Goal: Transaction & Acquisition: Purchase product/service

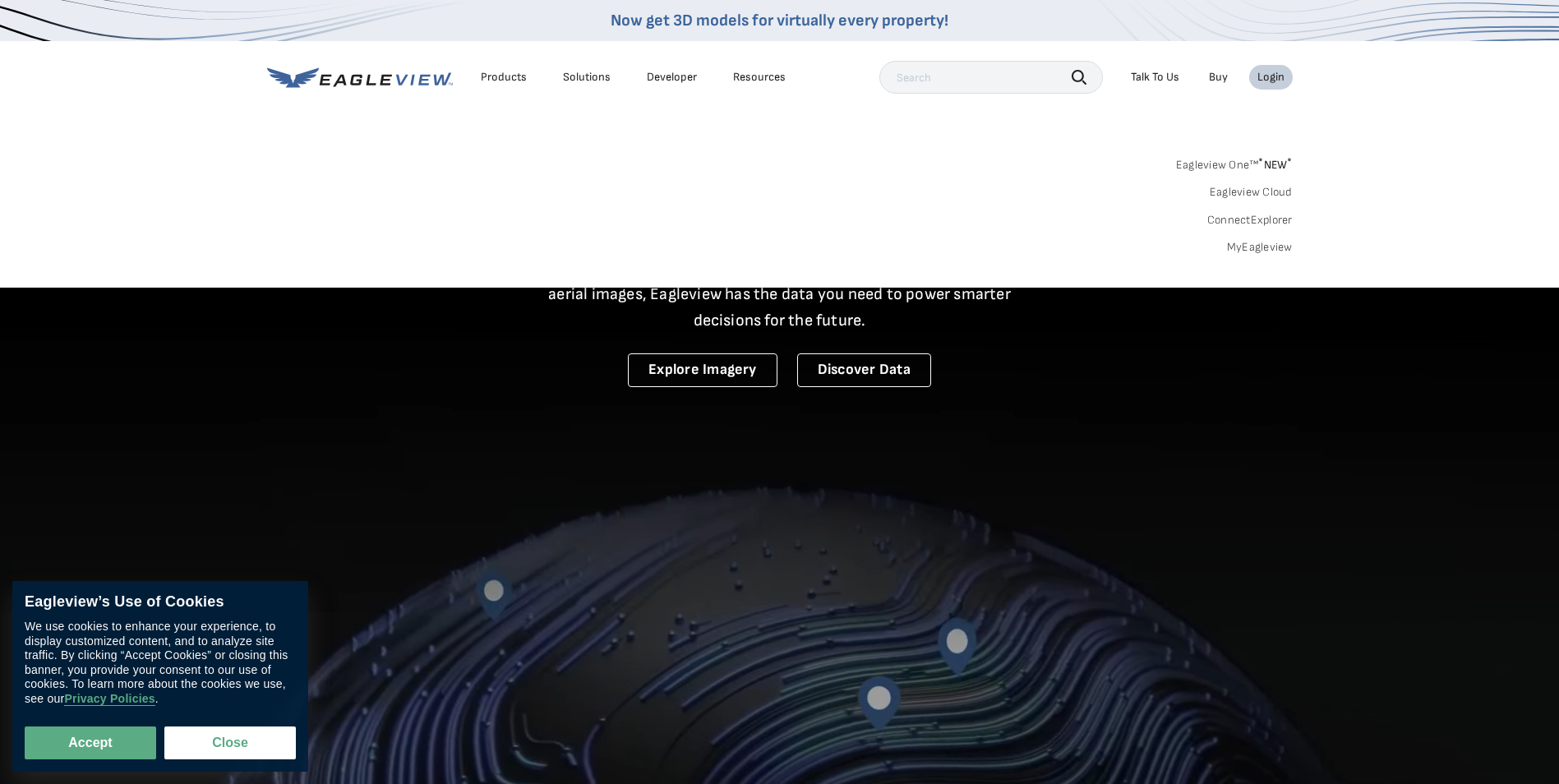
click at [1259, 253] on link "MyEagleview" at bounding box center [1260, 247] width 66 height 15
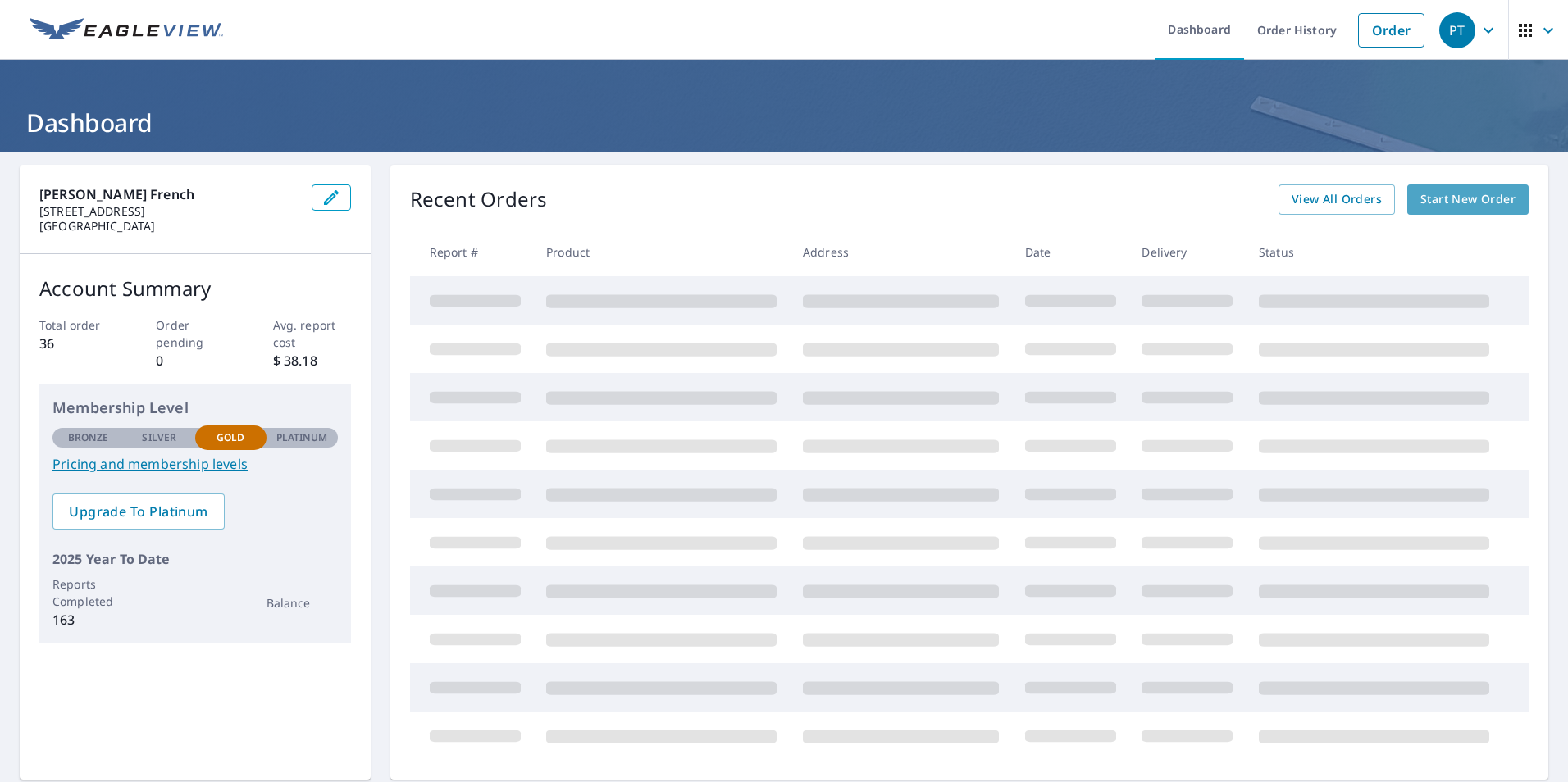
click at [1439, 194] on span "Start New Order" at bounding box center [1467, 200] width 96 height 21
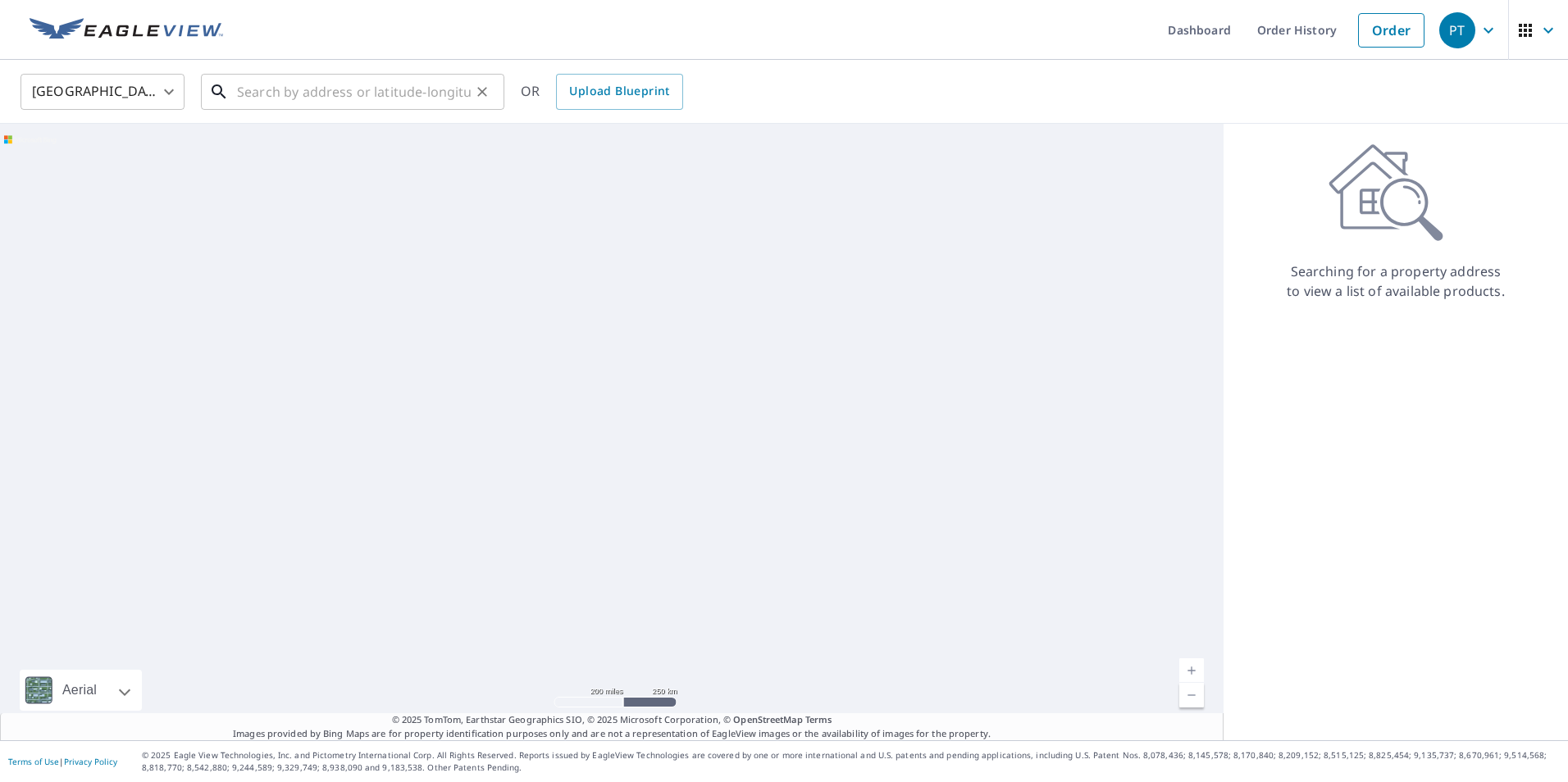
click at [309, 100] on input "text" at bounding box center [354, 91] width 234 height 46
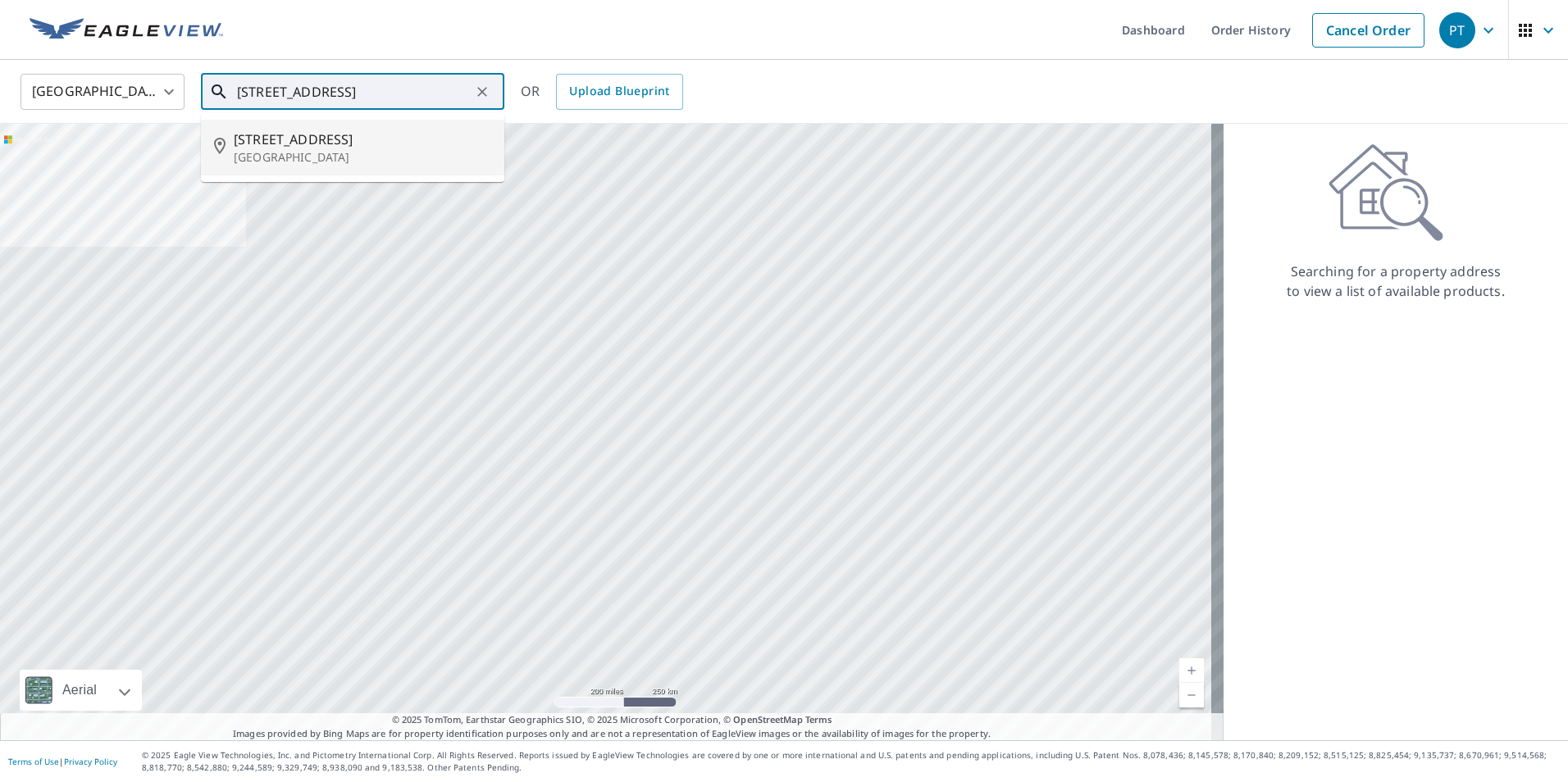
click at [322, 135] on span "[STREET_ADDRESS]" at bounding box center [362, 139] width 257 height 20
type input "[STREET_ADDRESS]"
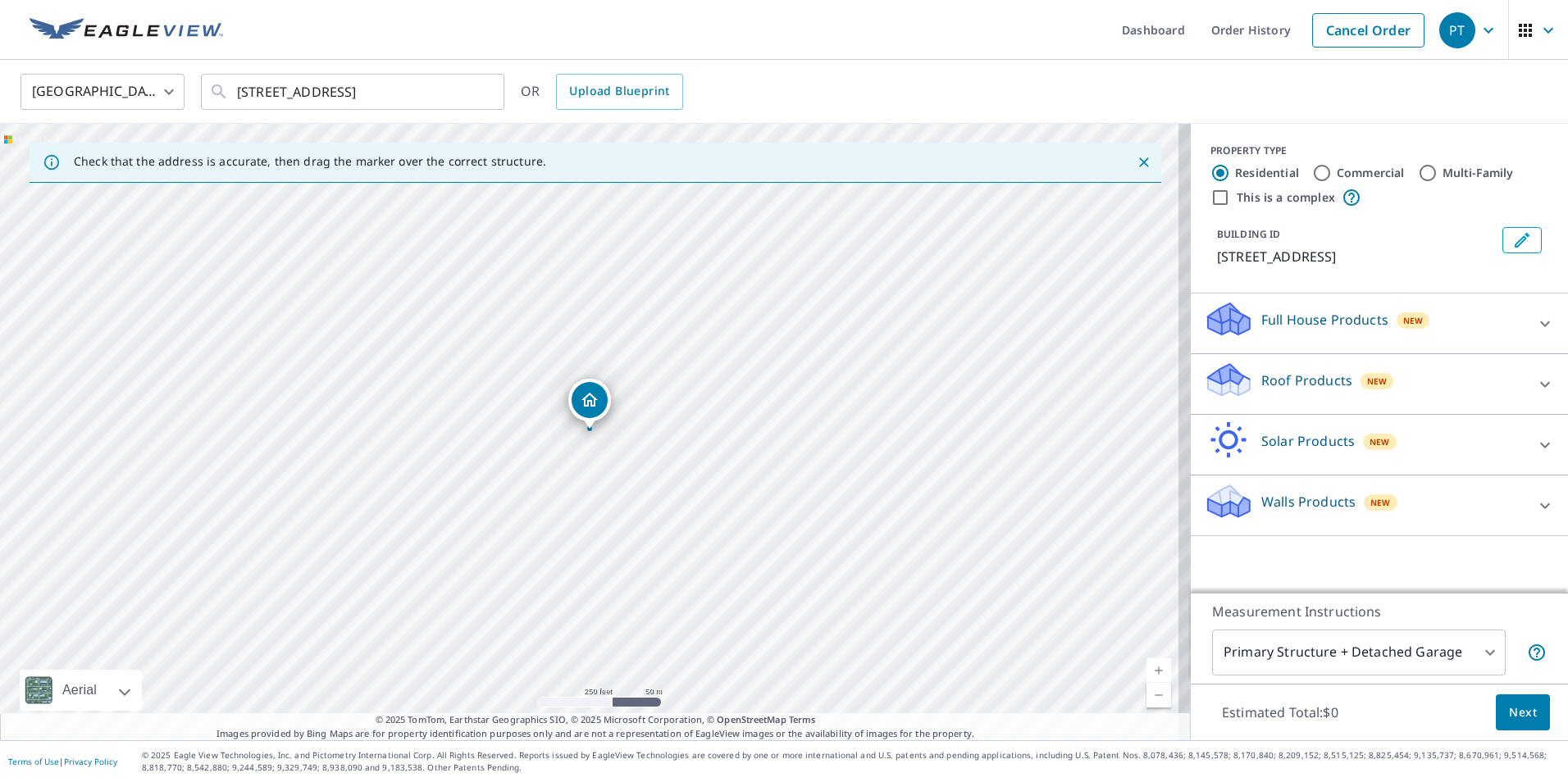
click at [1146, 666] on link "Current Level 17, Zoom In" at bounding box center [1158, 670] width 25 height 25
click at [1146, 666] on link "Current Level 18, Zoom In" at bounding box center [1158, 670] width 25 height 25
click at [1421, 377] on div "Roof Products New" at bounding box center [1364, 384] width 321 height 46
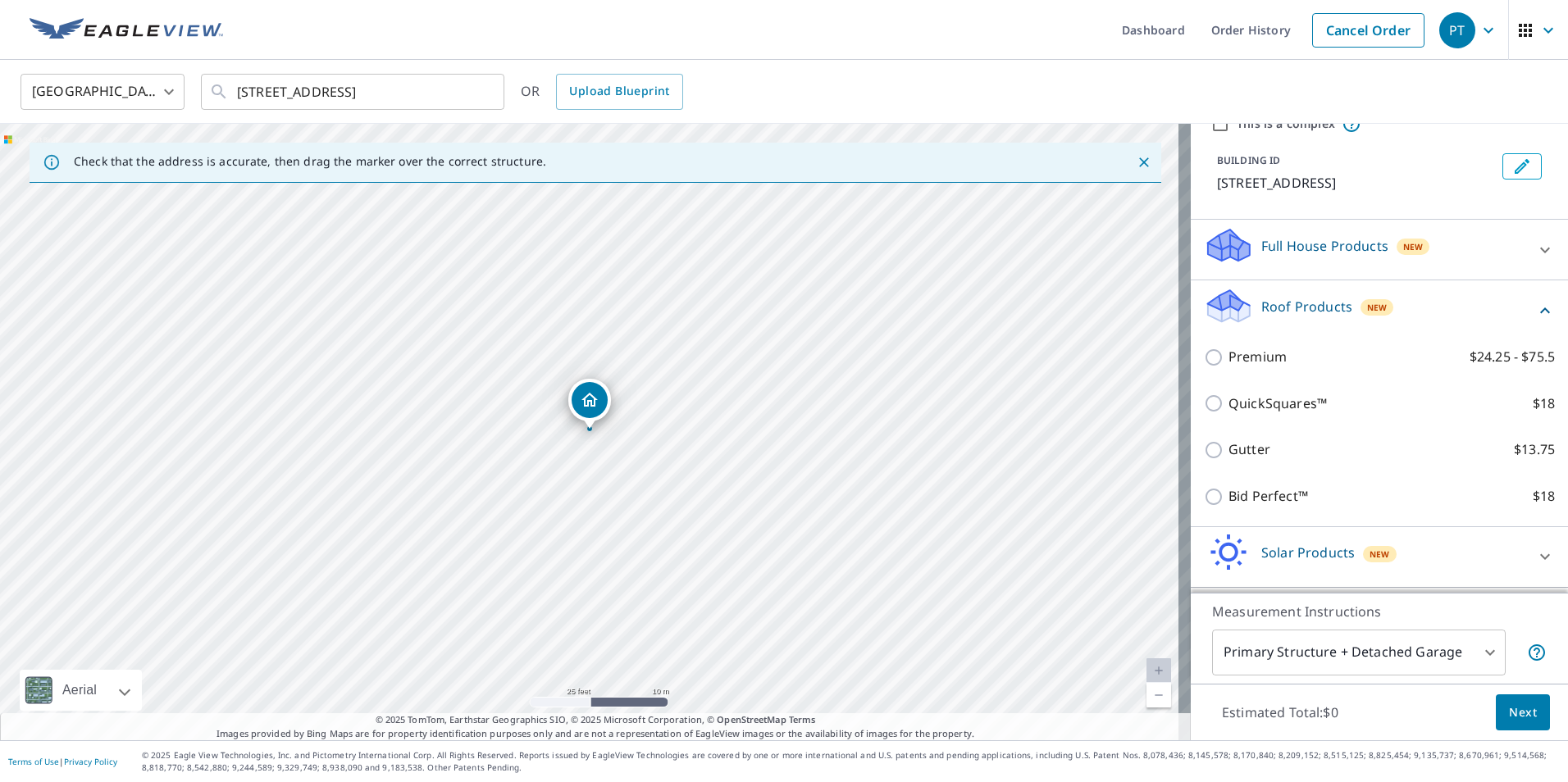
scroll to position [130, 0]
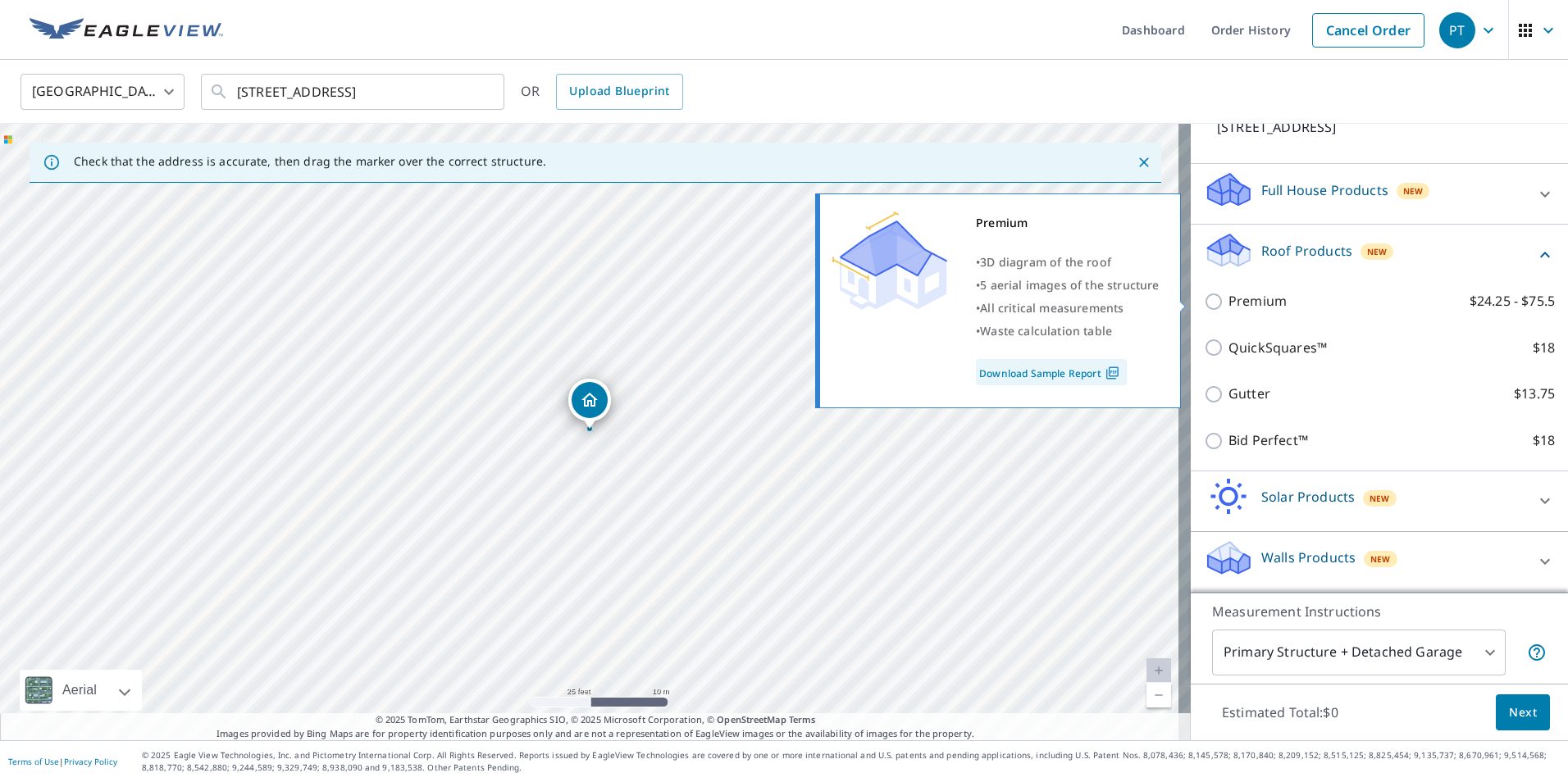
click at [1261, 294] on p "Premium" at bounding box center [1257, 301] width 59 height 21
click at [1228, 294] on input "Premium $24.25 - $75.5" at bounding box center [1216, 301] width 25 height 20
checkbox input "true"
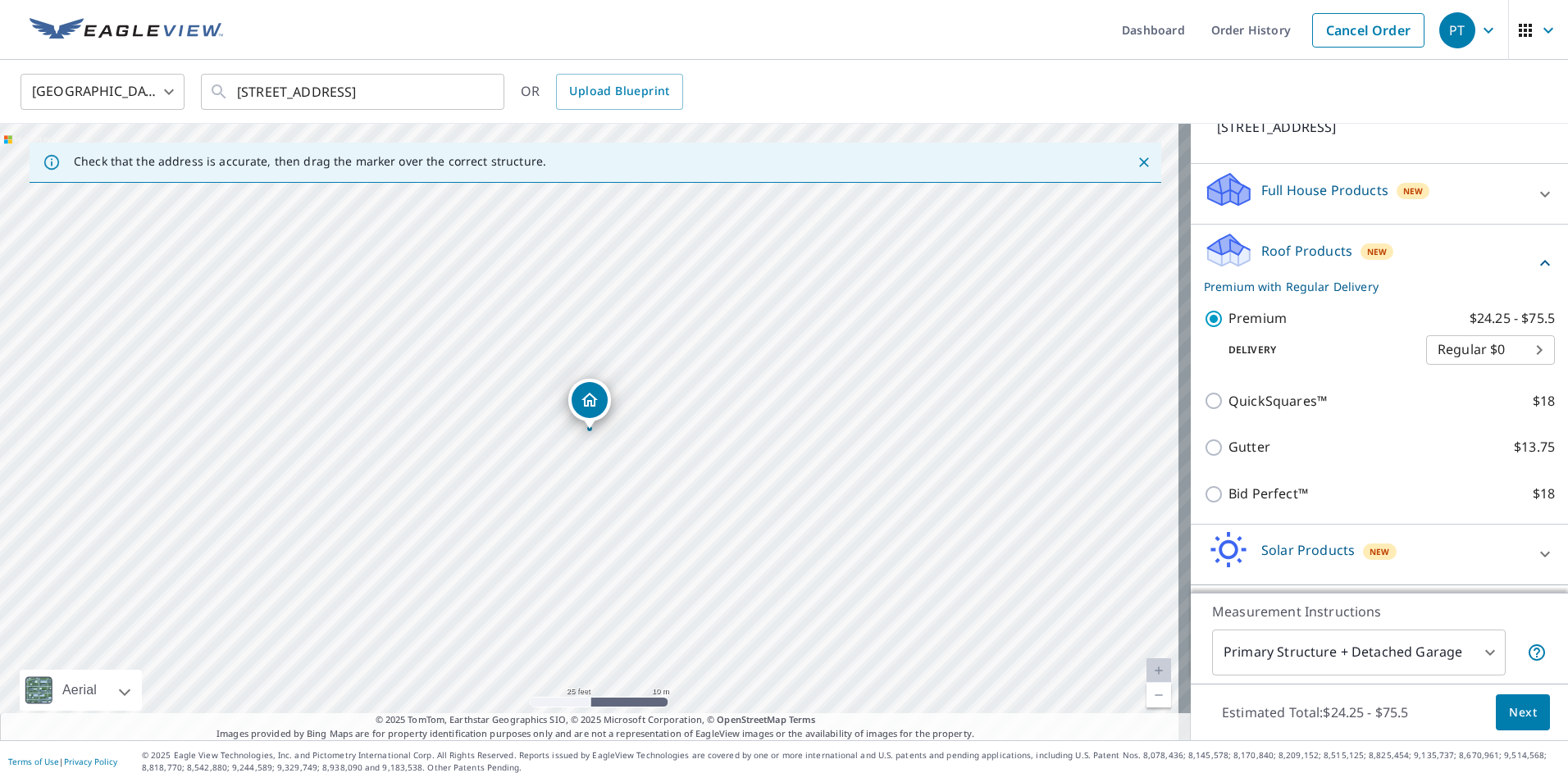
click at [1509, 709] on span "Next" at bounding box center [1522, 712] width 28 height 21
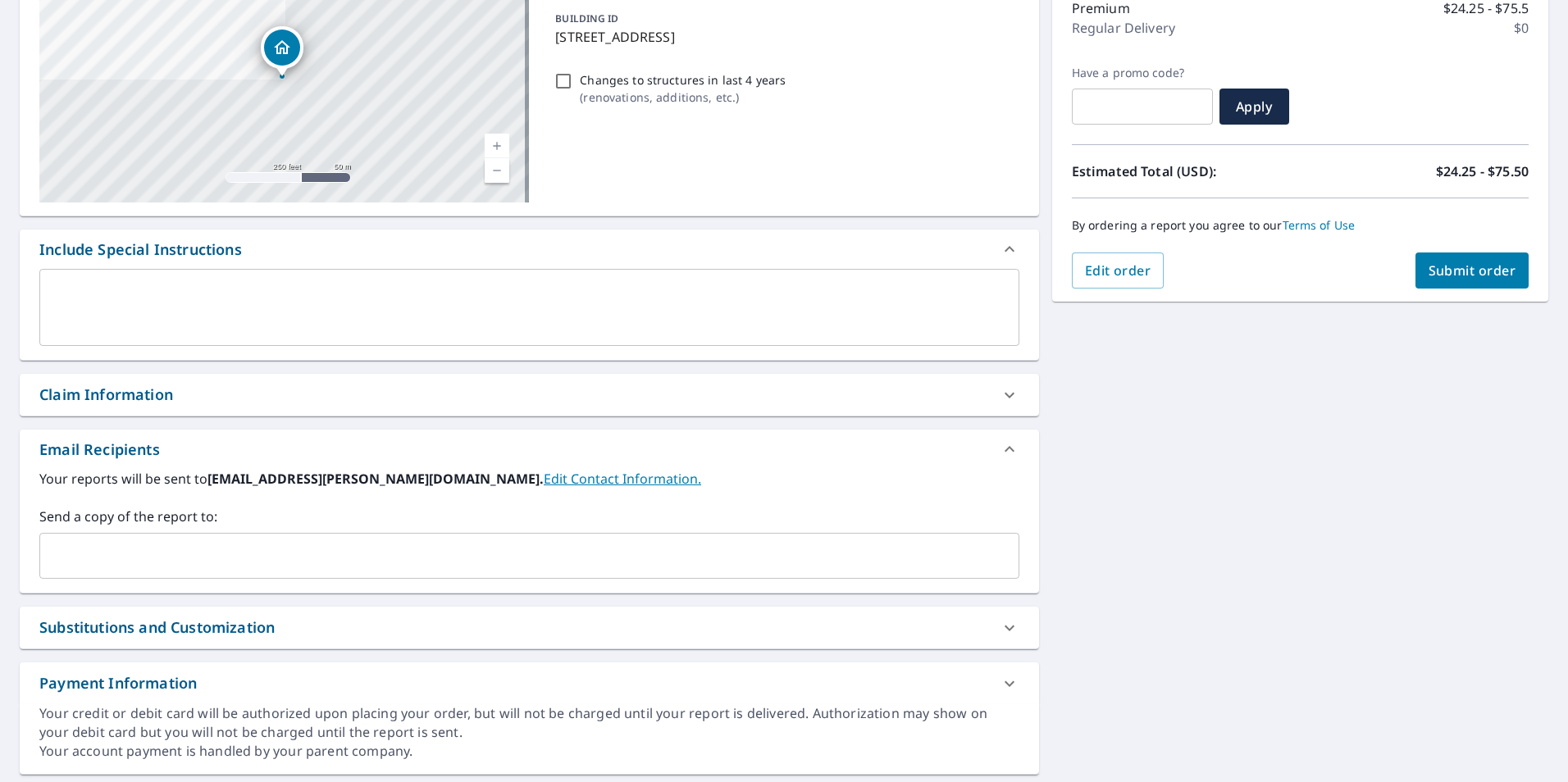
scroll to position [268, 0]
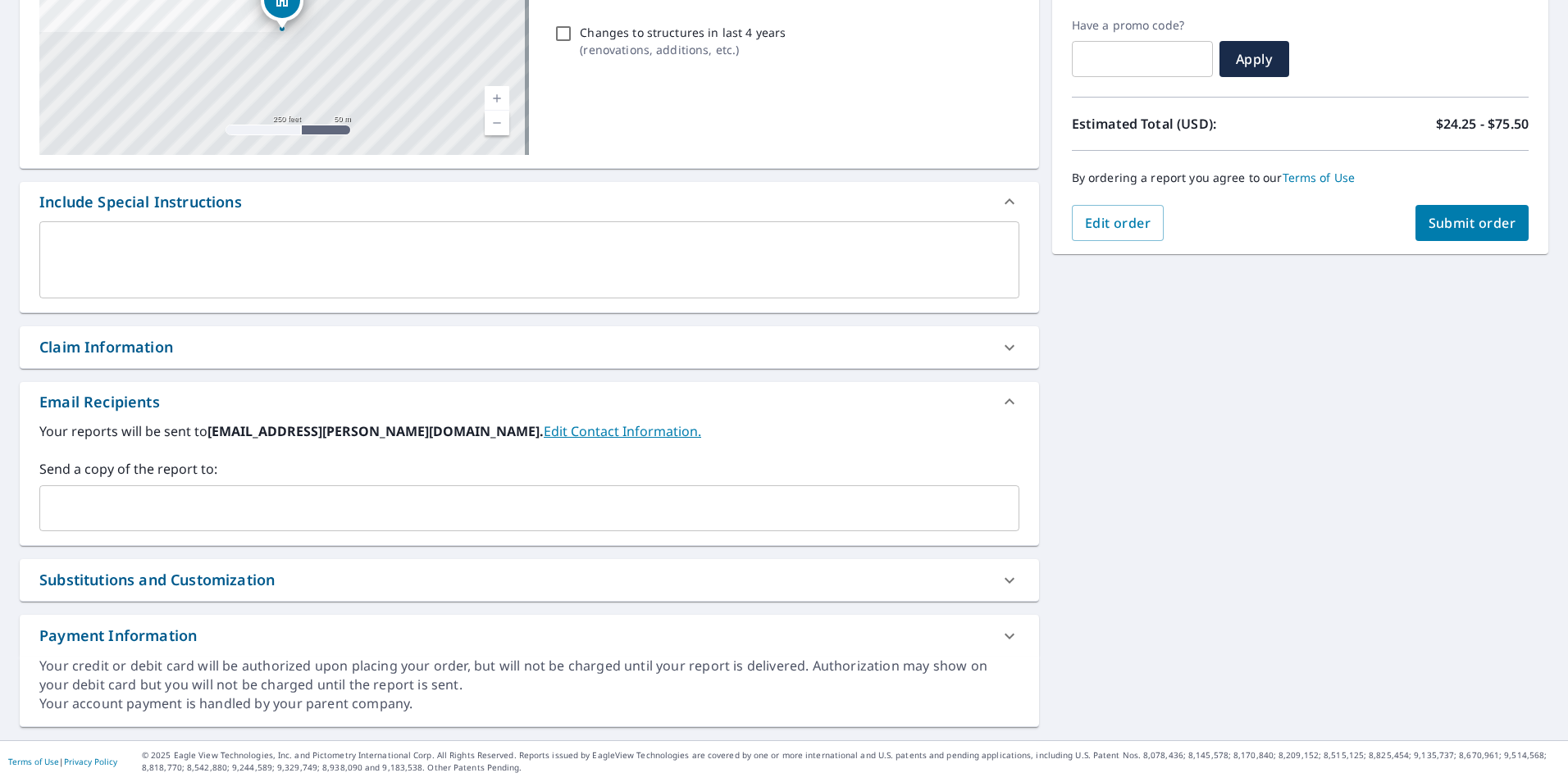
click at [353, 568] on div "Substitutions and Customization" at bounding box center [529, 580] width 1019 height 42
checkbox input "true"
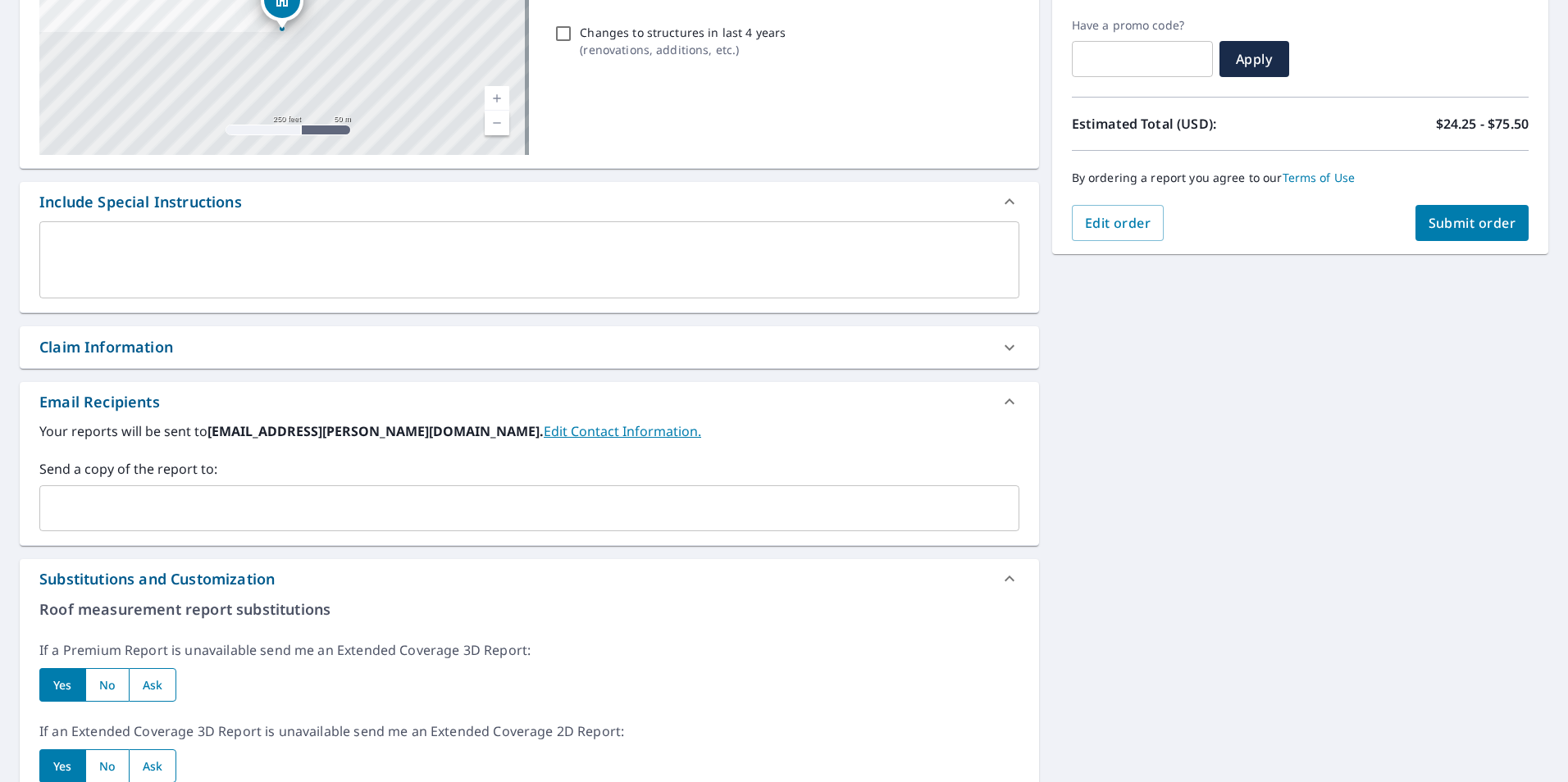
scroll to position [597, 0]
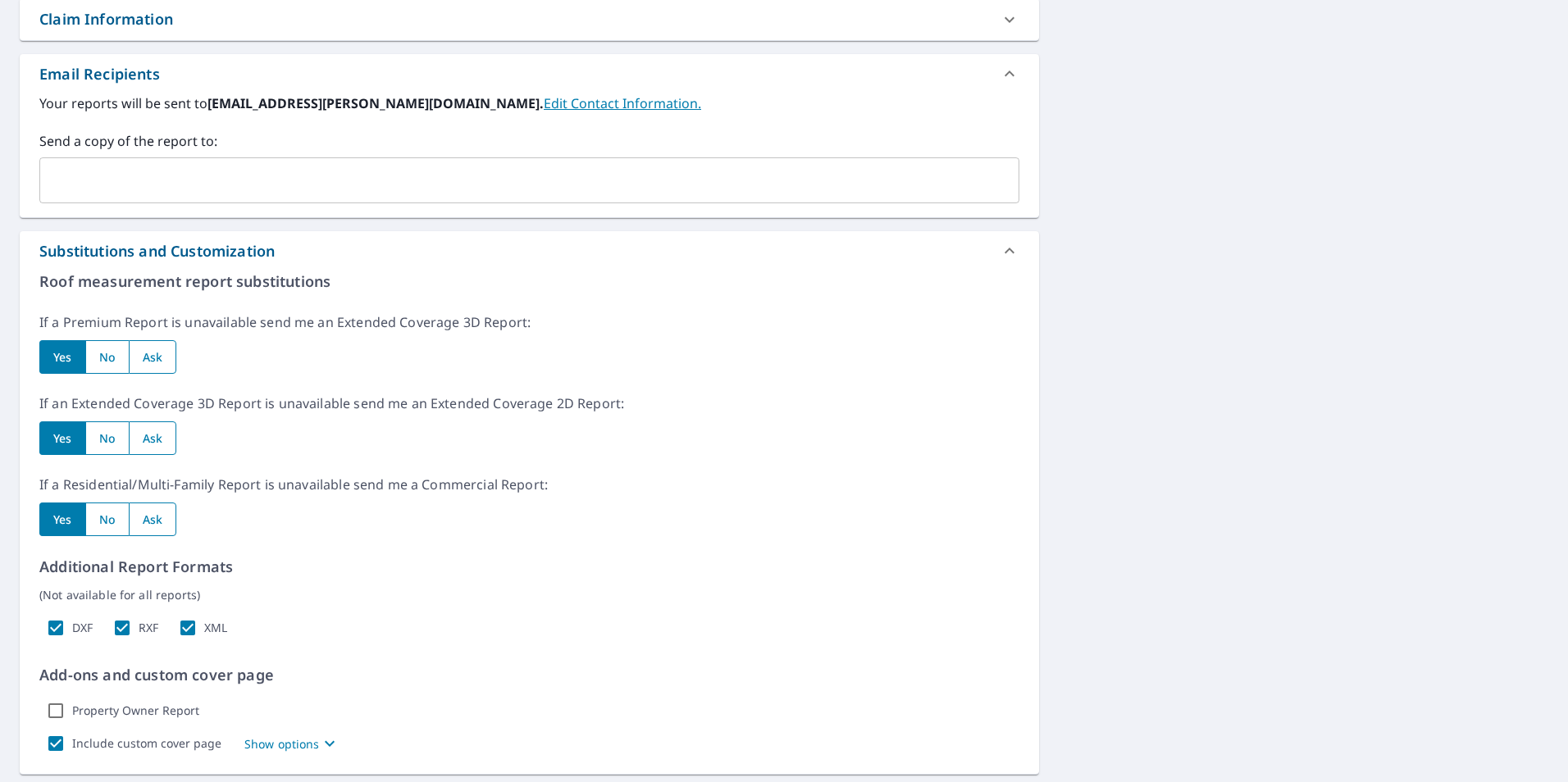
click at [156, 356] on input "radio" at bounding box center [153, 356] width 48 height 34
radio input "true"
checkbox input "true"
click at [161, 440] on input "radio" at bounding box center [153, 438] width 48 height 34
radio input "true"
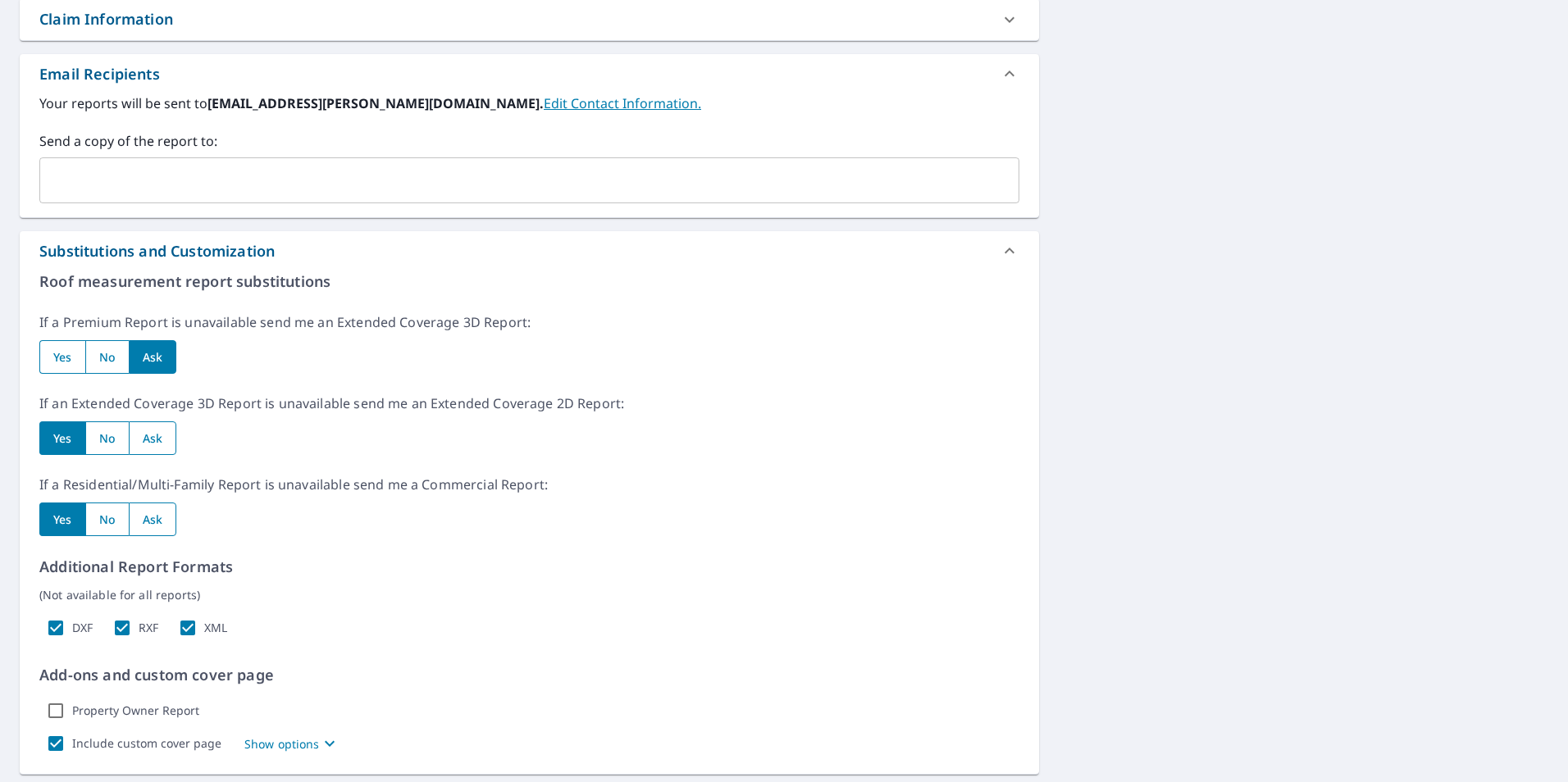
checkbox input "true"
click at [164, 526] on input "radio" at bounding box center [153, 519] width 48 height 34
radio input "true"
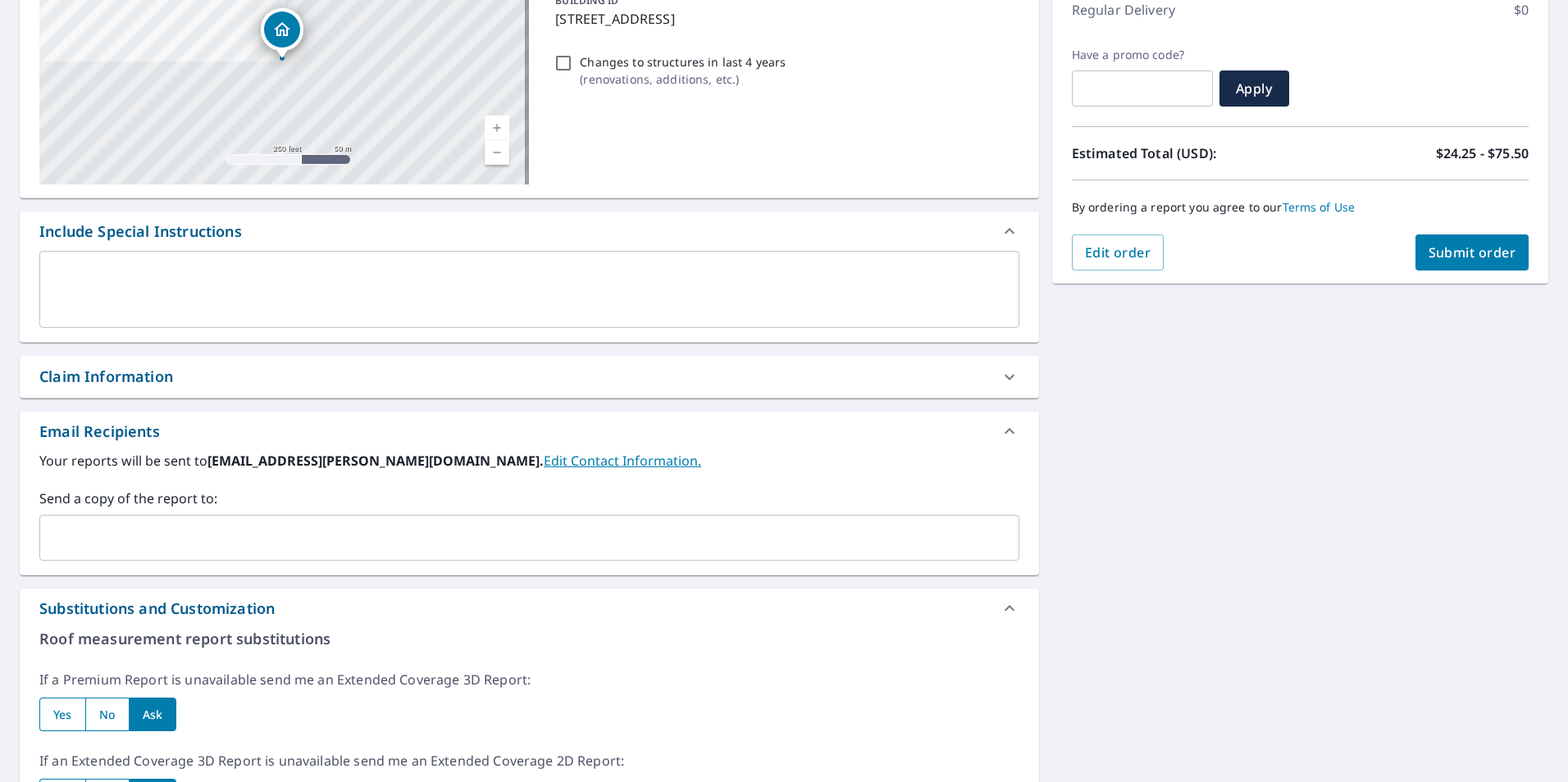
scroll to position [188, 0]
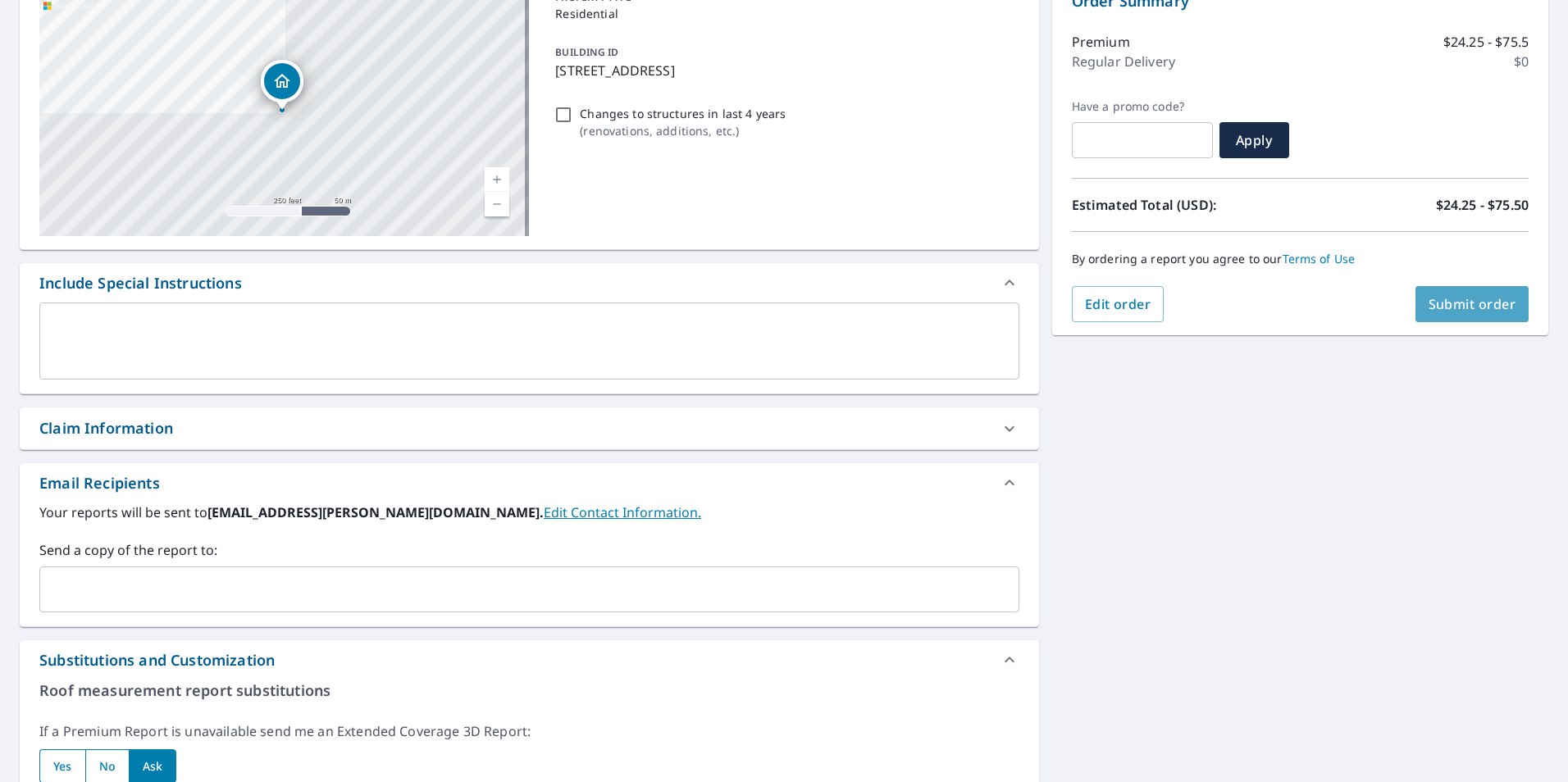
click at [1481, 306] on span "Submit order" at bounding box center [1472, 304] width 88 height 18
checkbox input "true"
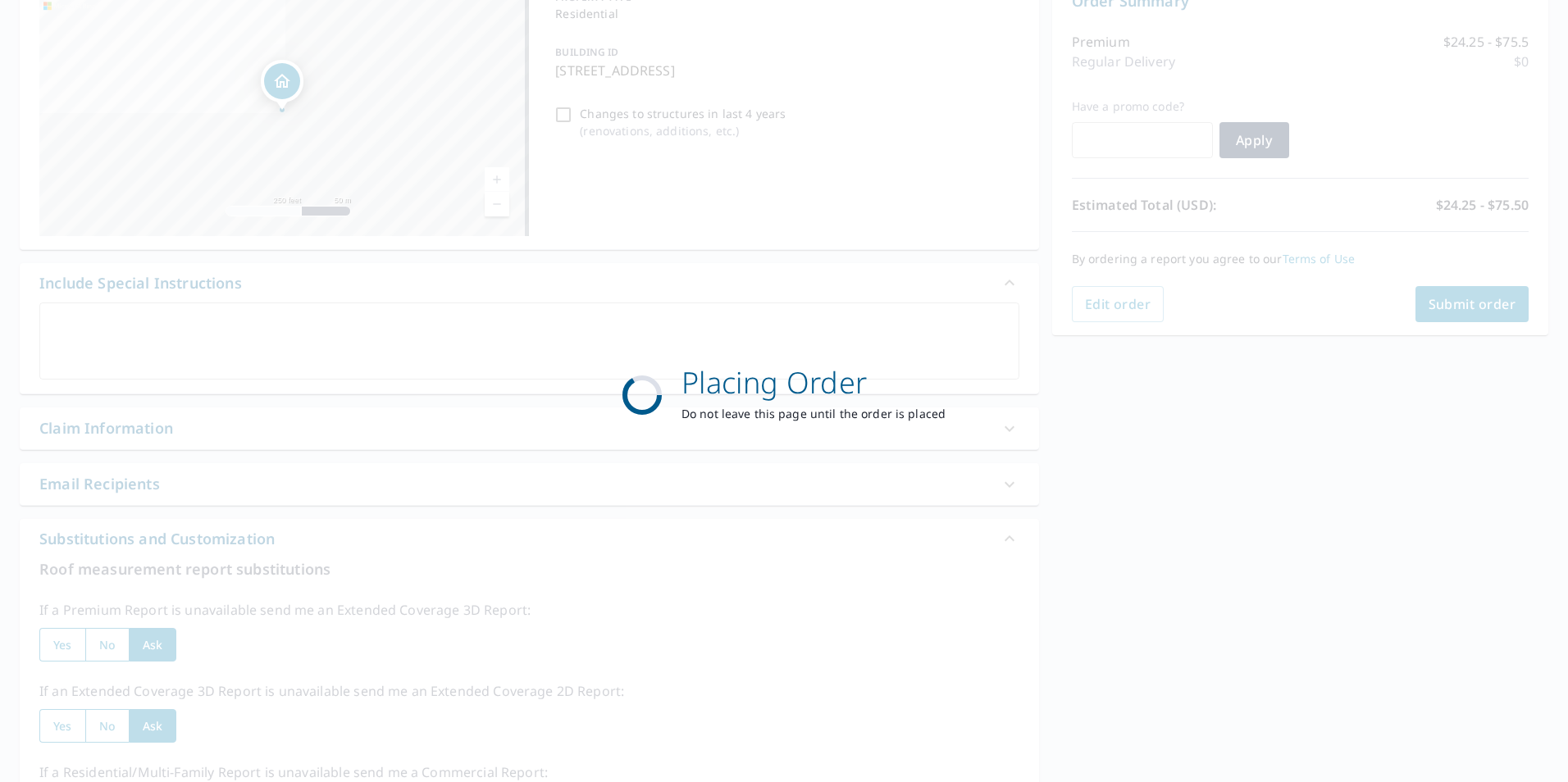
scroll to position [182, 0]
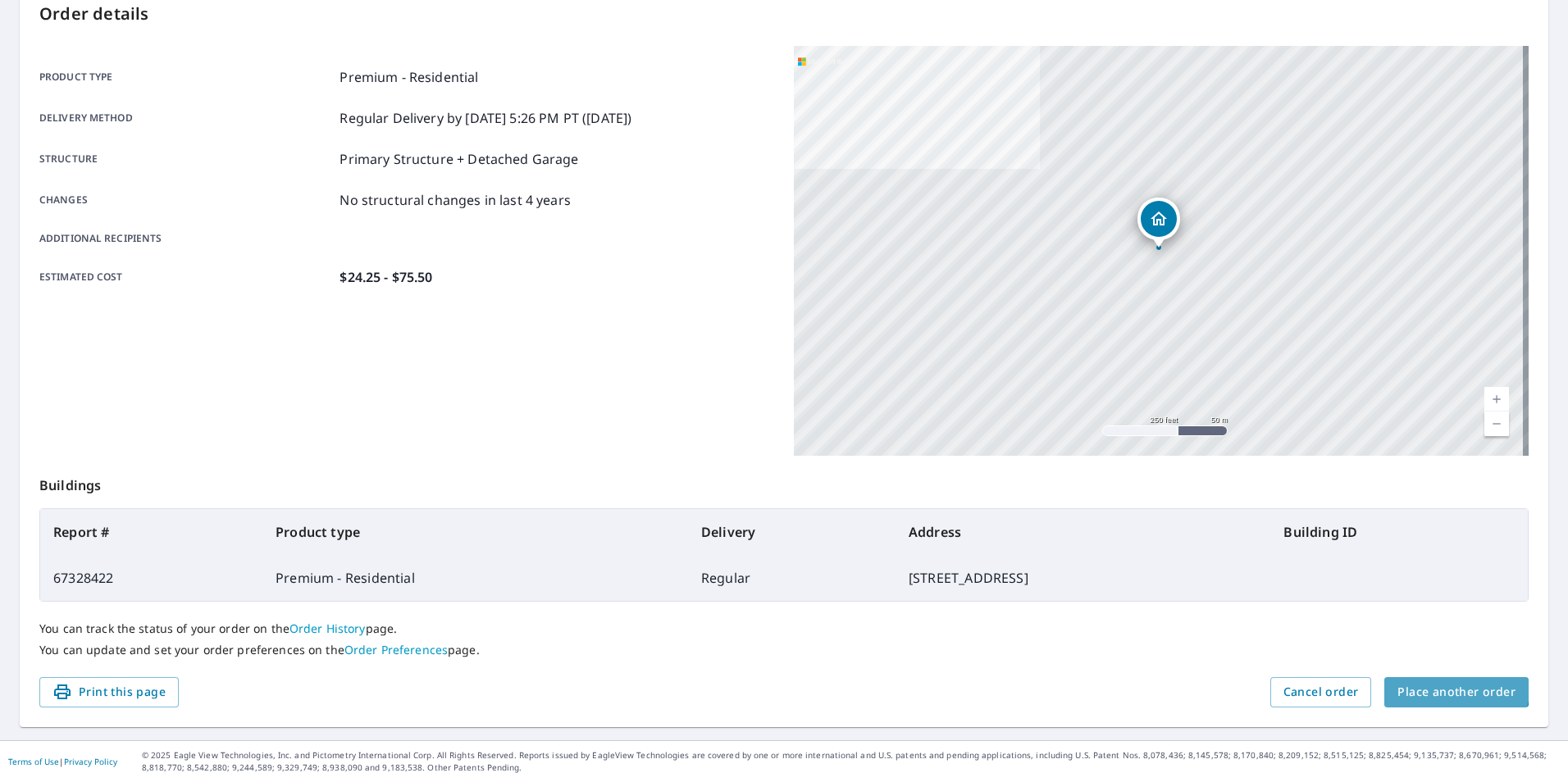
click at [1425, 683] on span "Place another order" at bounding box center [1455, 693] width 118 height 21
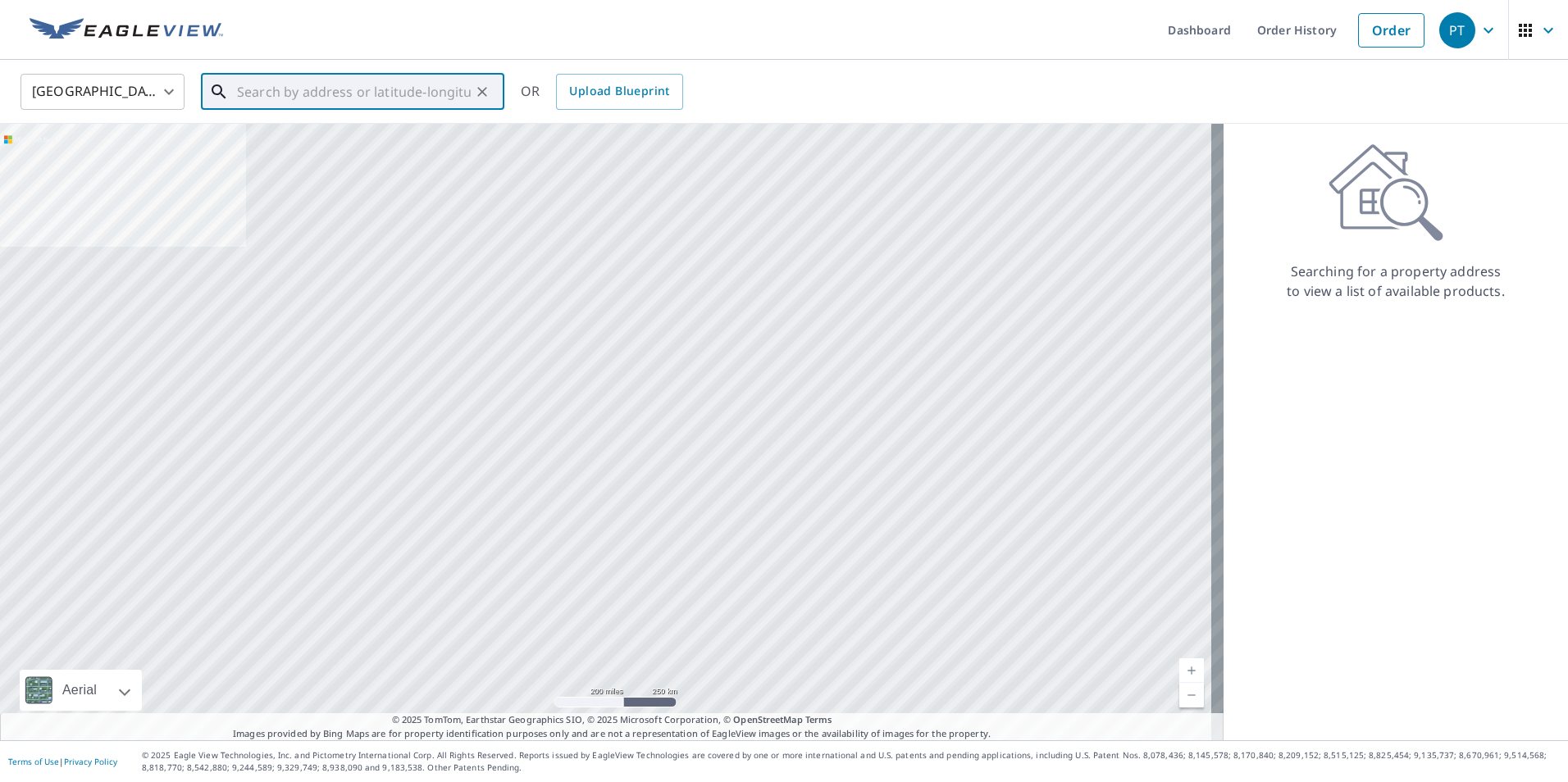
click at [265, 95] on input "text" at bounding box center [354, 91] width 234 height 46
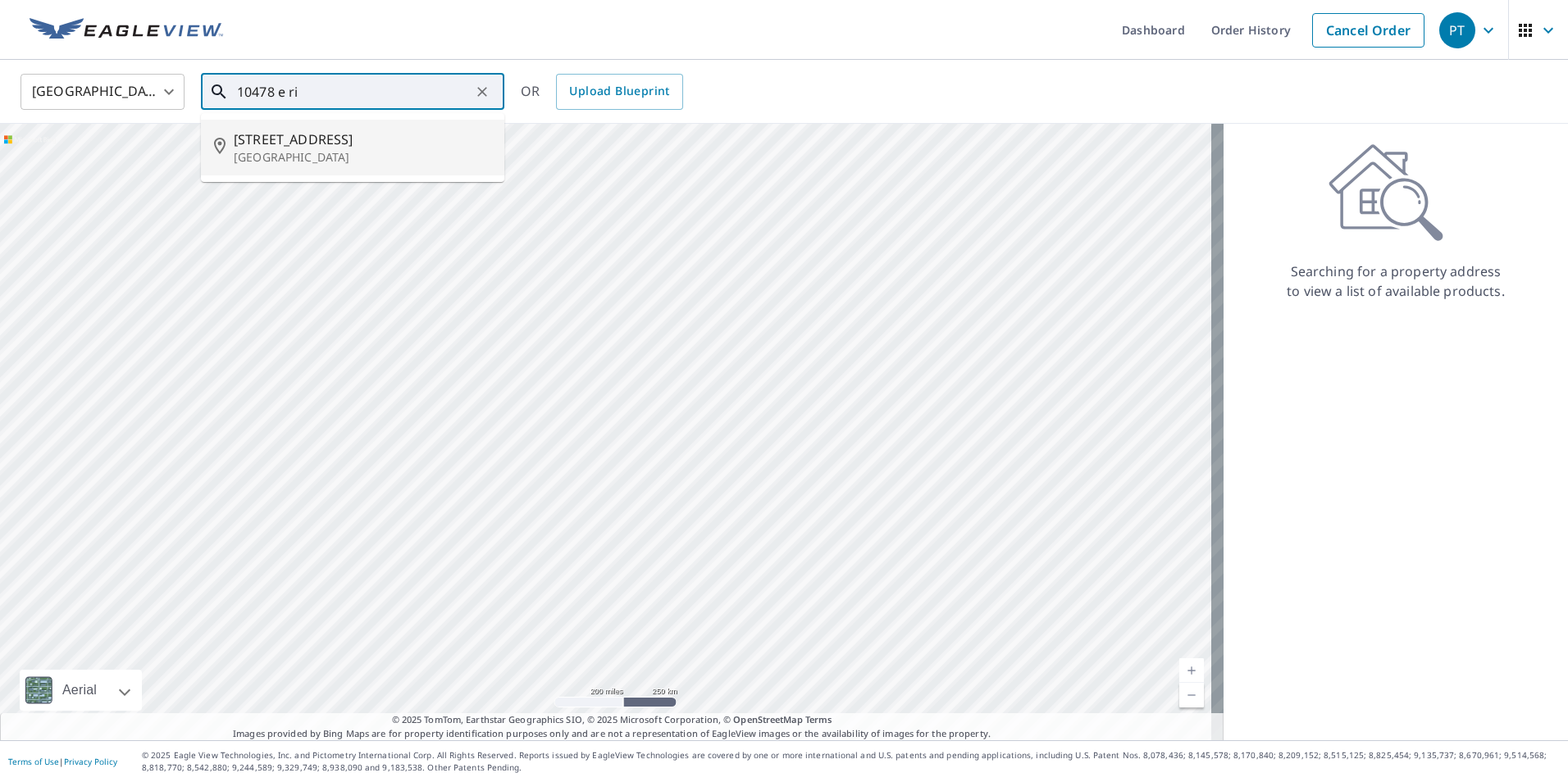
click at [282, 151] on p "[GEOGRAPHIC_DATA]" at bounding box center [362, 157] width 257 height 16
type input "[STREET_ADDRESS]"
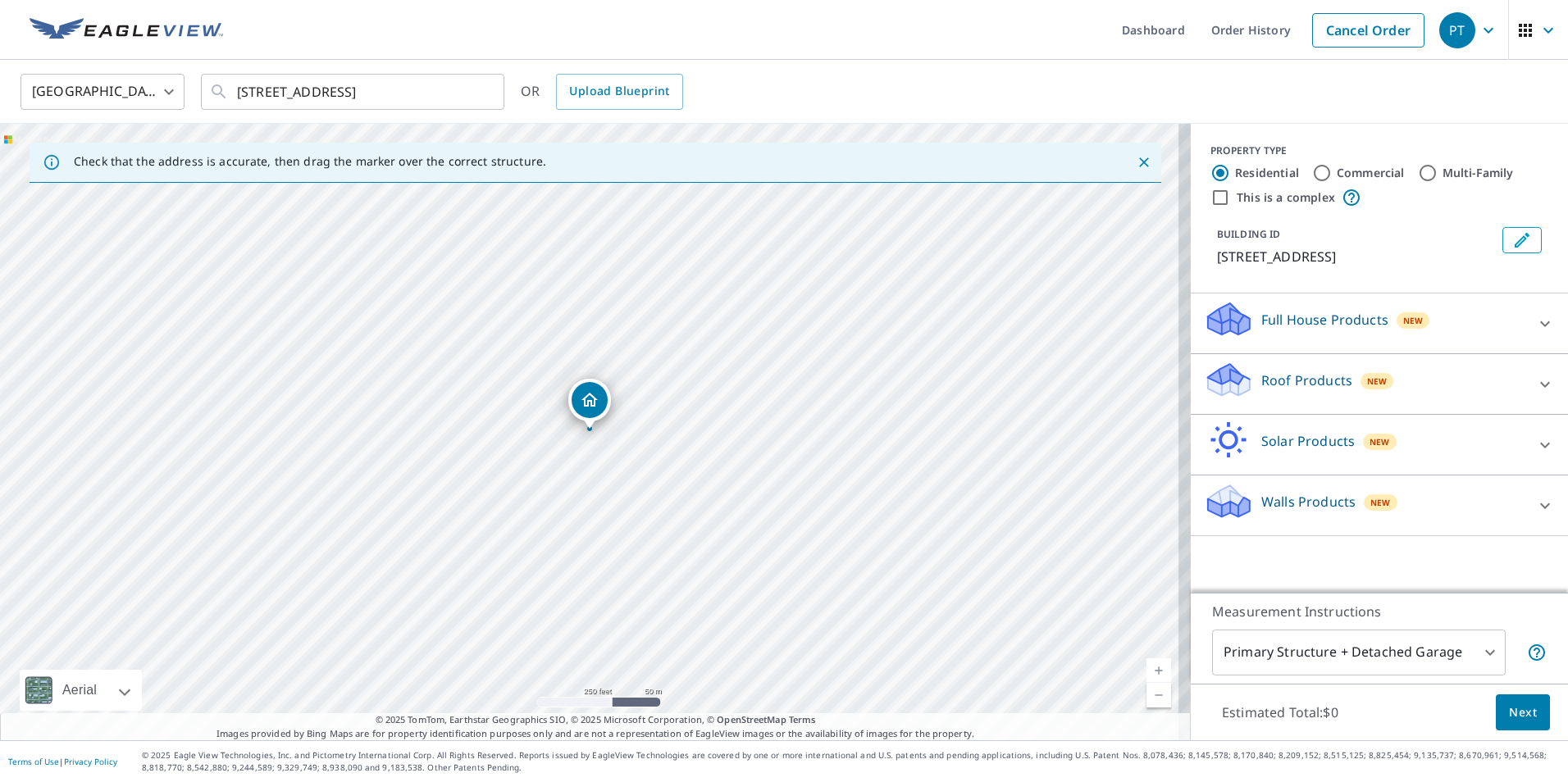
click at [1146, 660] on link "Current Level 17, Zoom In" at bounding box center [1158, 670] width 25 height 25
click at [1437, 407] on div "Roof Products New" at bounding box center [1364, 384] width 321 height 46
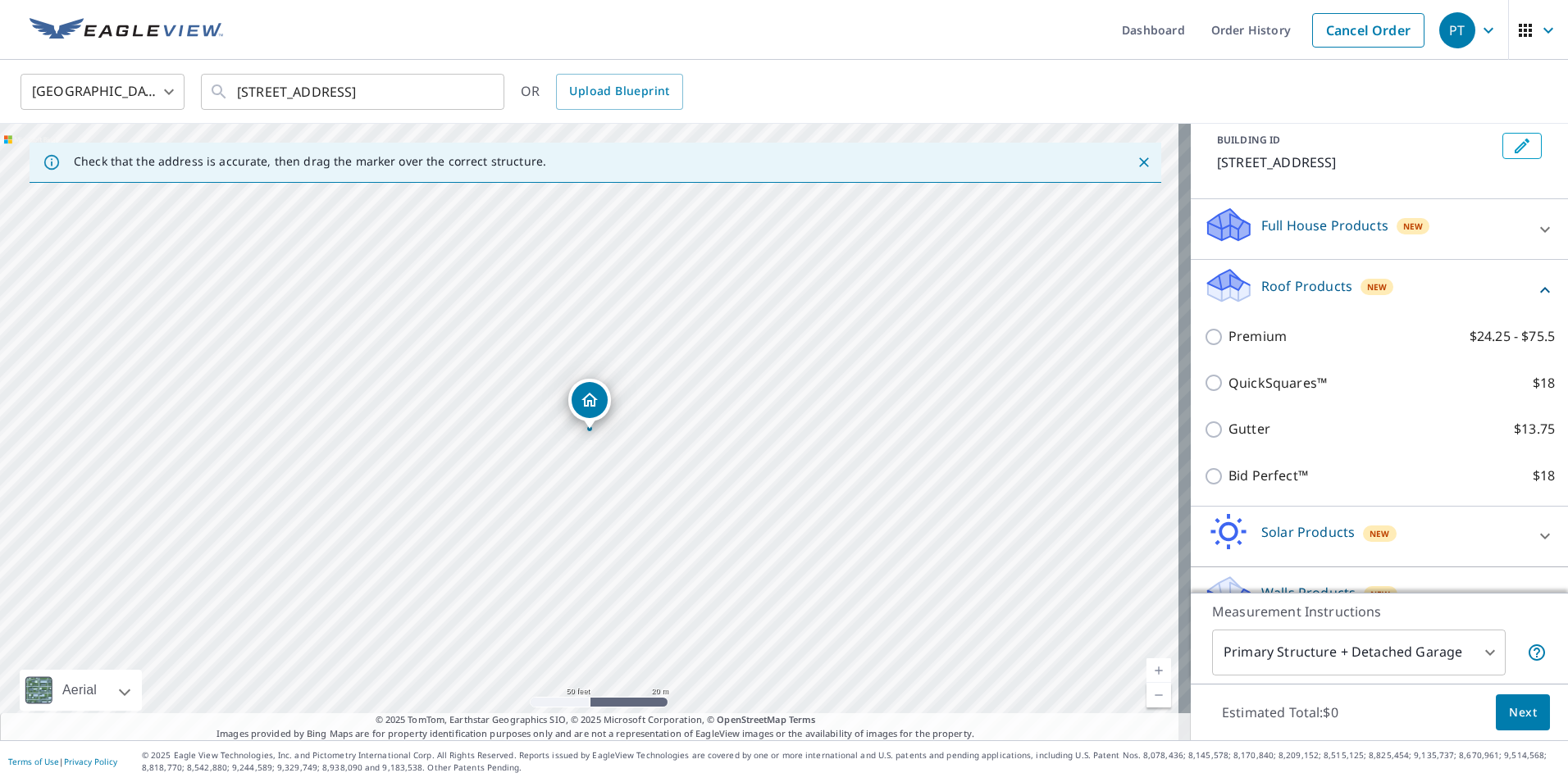
scroll to position [149, 0]
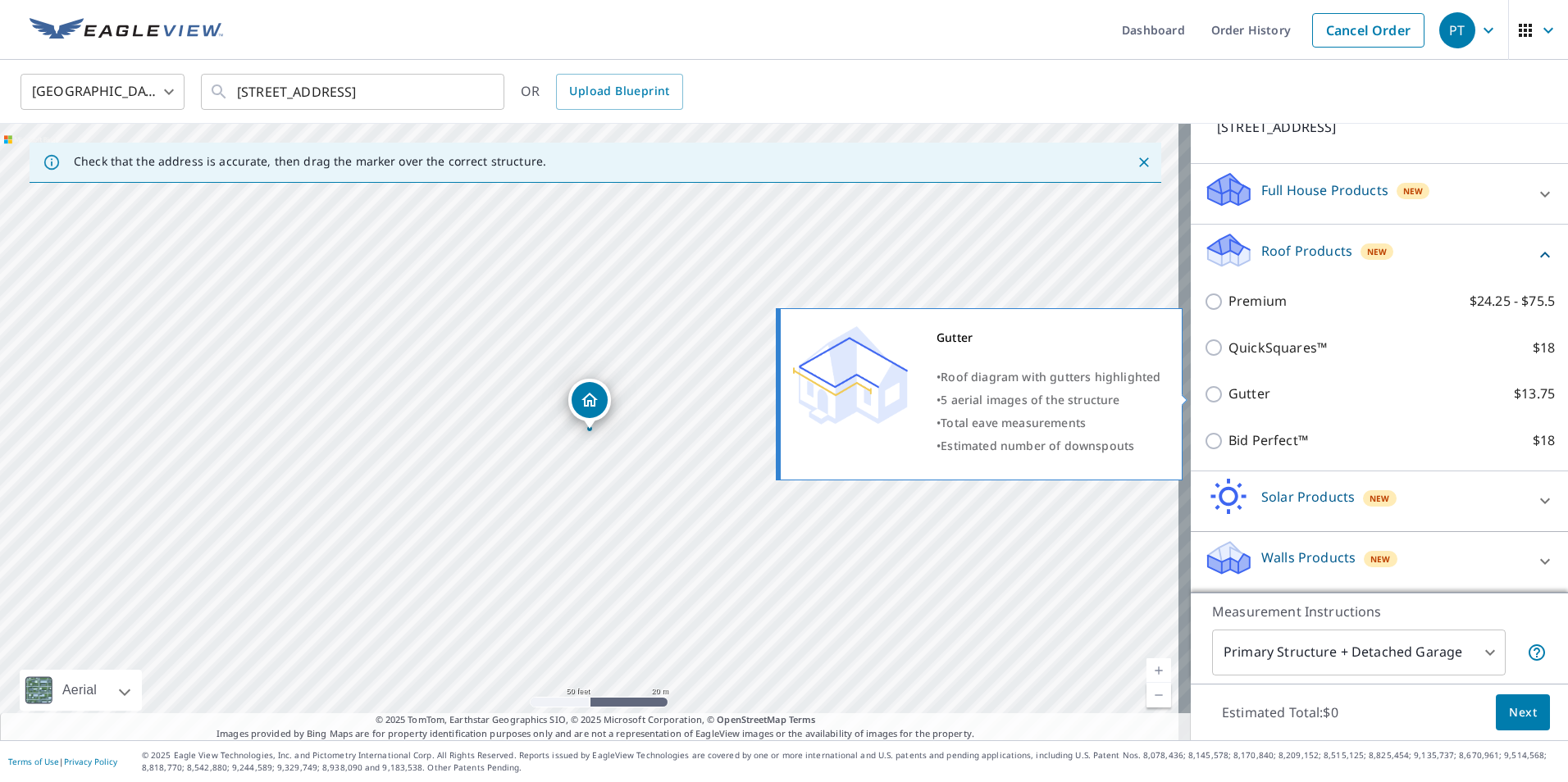
click at [1239, 394] on p "Gutter" at bounding box center [1249, 394] width 42 height 21
click at [1228, 394] on input "Gutter $13.75" at bounding box center [1216, 394] width 25 height 20
checkbox input "true"
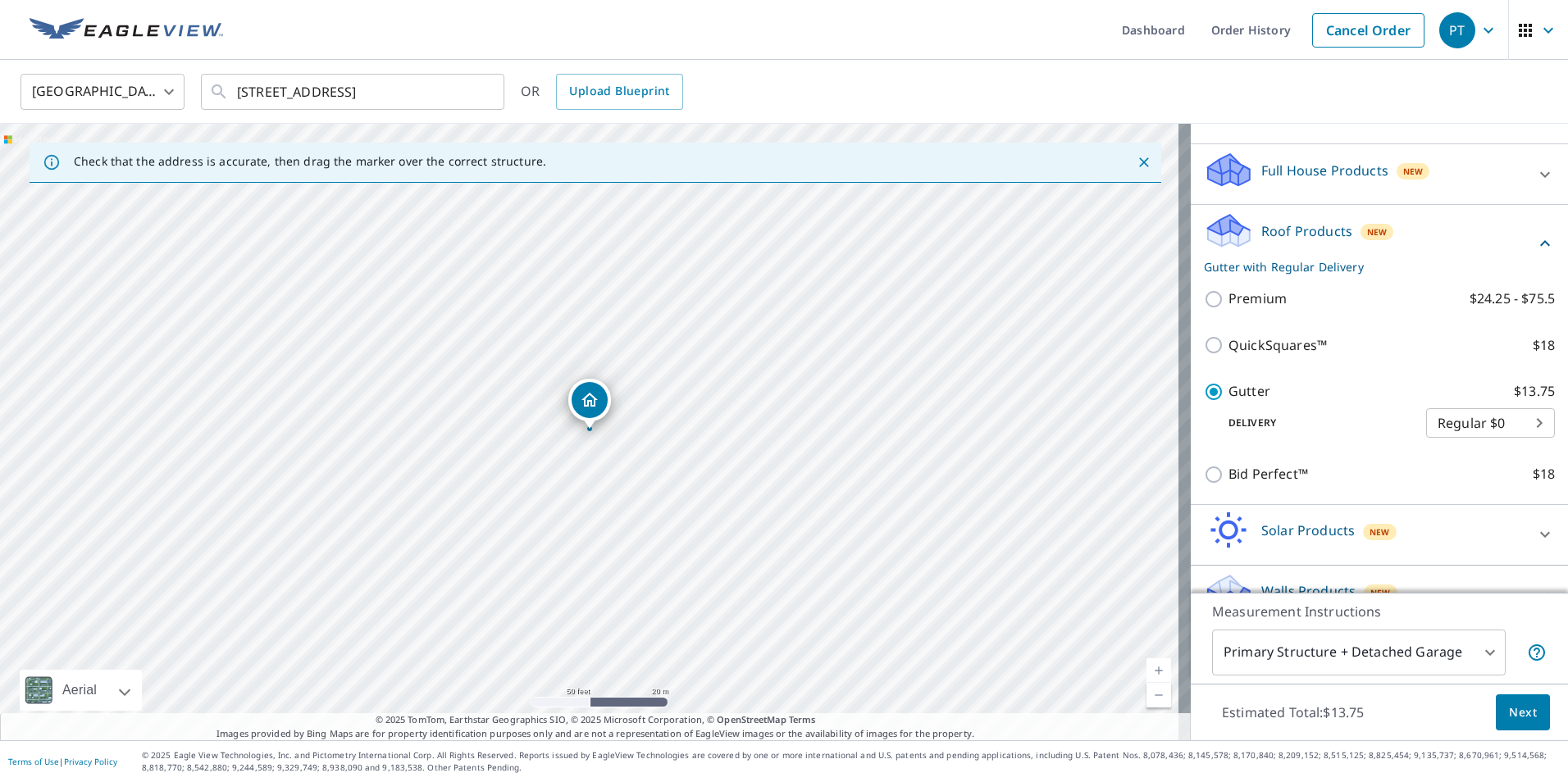
scroll to position [202, 0]
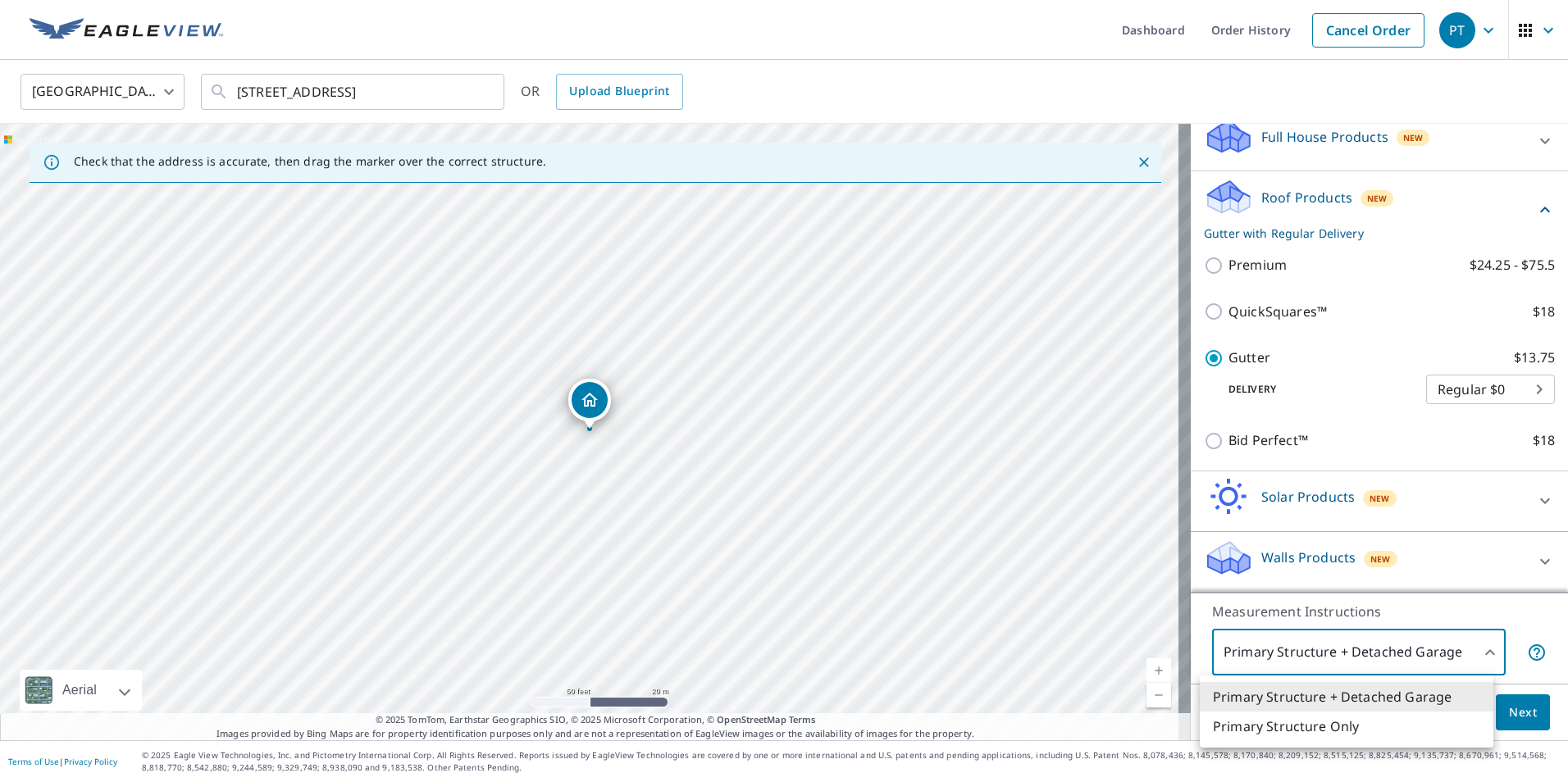
click at [1394, 658] on body "PT PT Dashboard Order History Cancel Order PT [GEOGRAPHIC_DATA] [GEOGRAPHIC_DAT…" at bounding box center [784, 391] width 1568 height 782
click at [1328, 719] on li "Primary Structure Only" at bounding box center [1346, 726] width 293 height 29
type input "2"
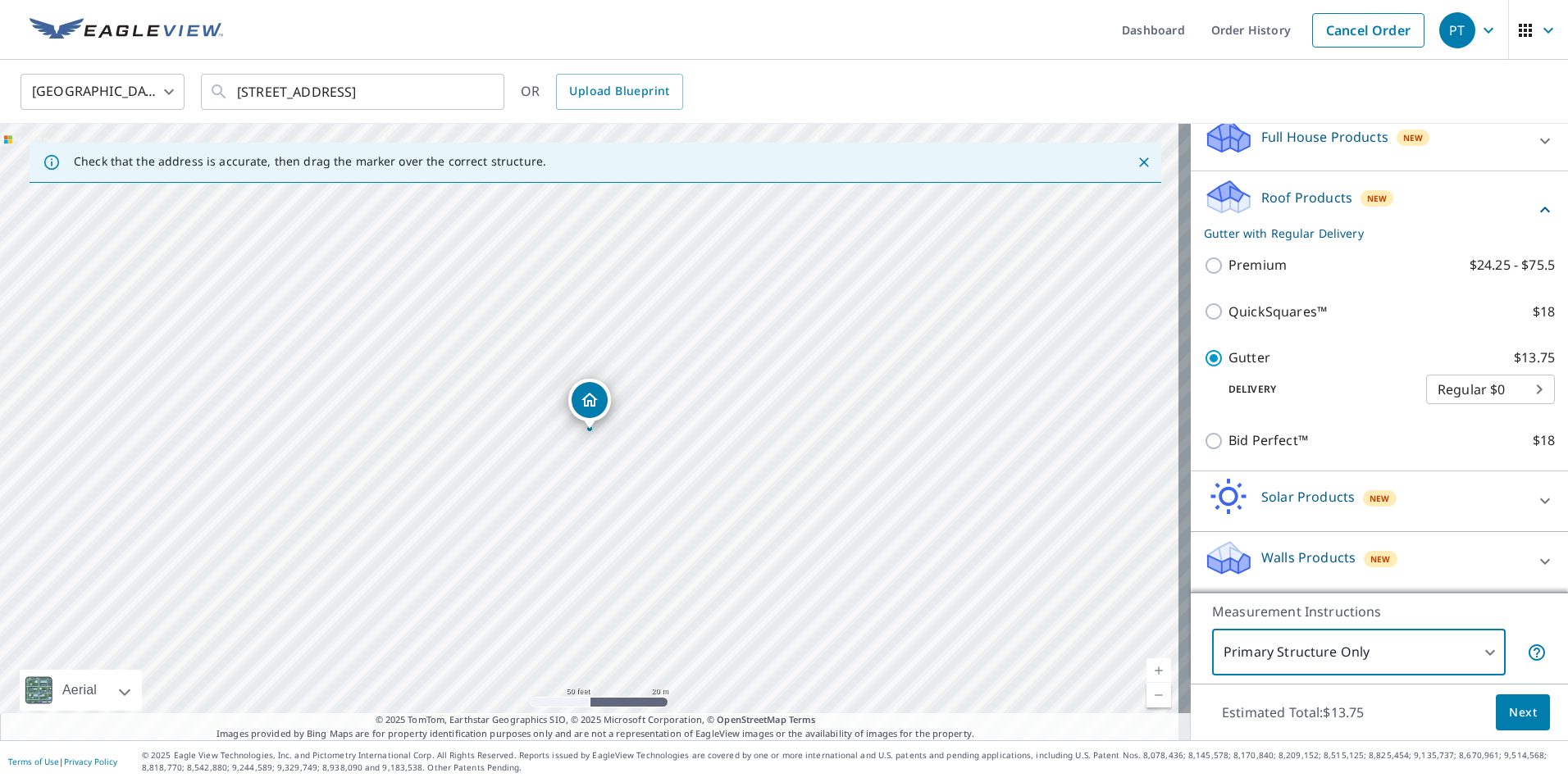
click at [1509, 703] on span "Next" at bounding box center [1522, 712] width 28 height 21
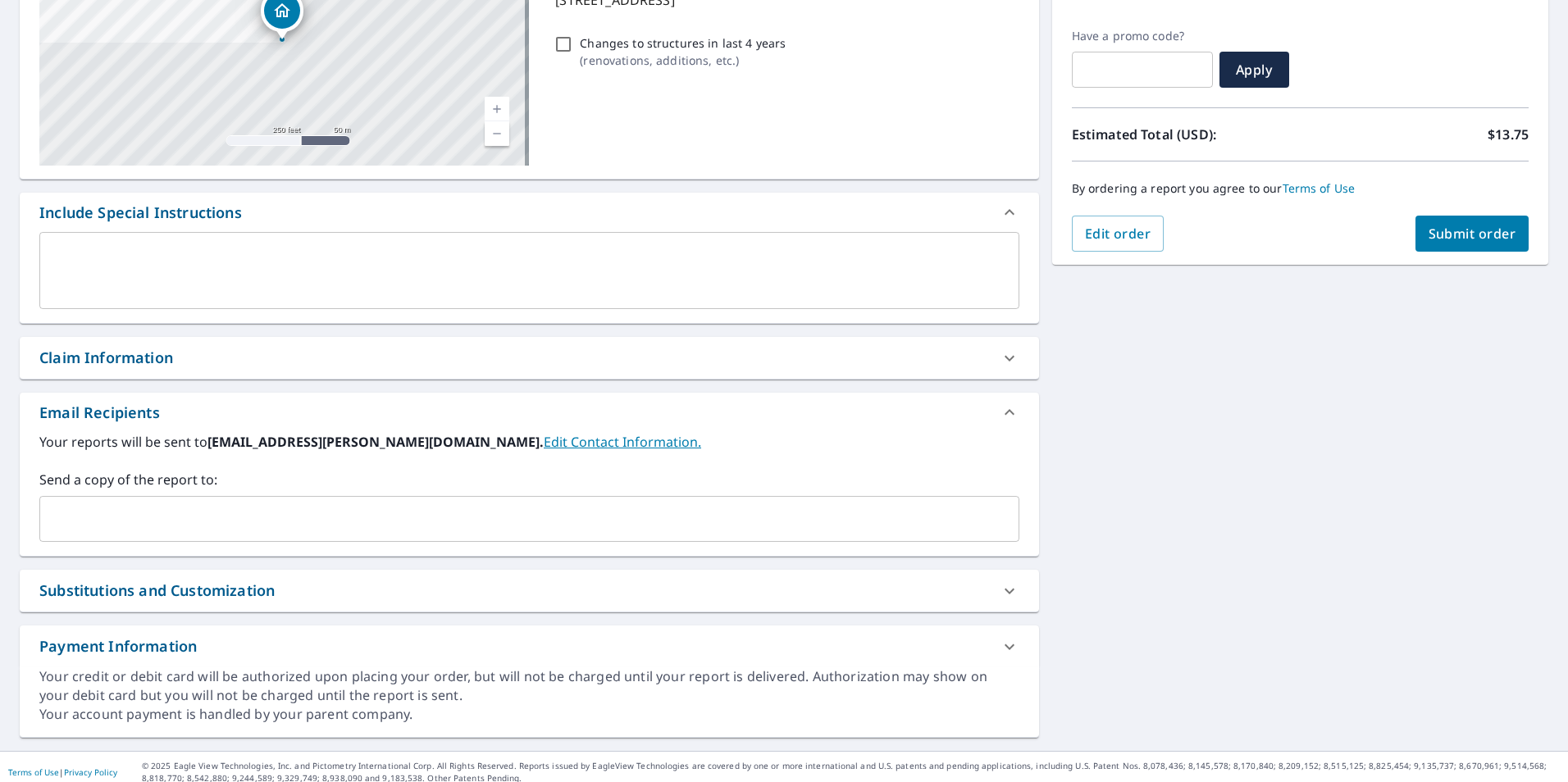
scroll to position [268, 0]
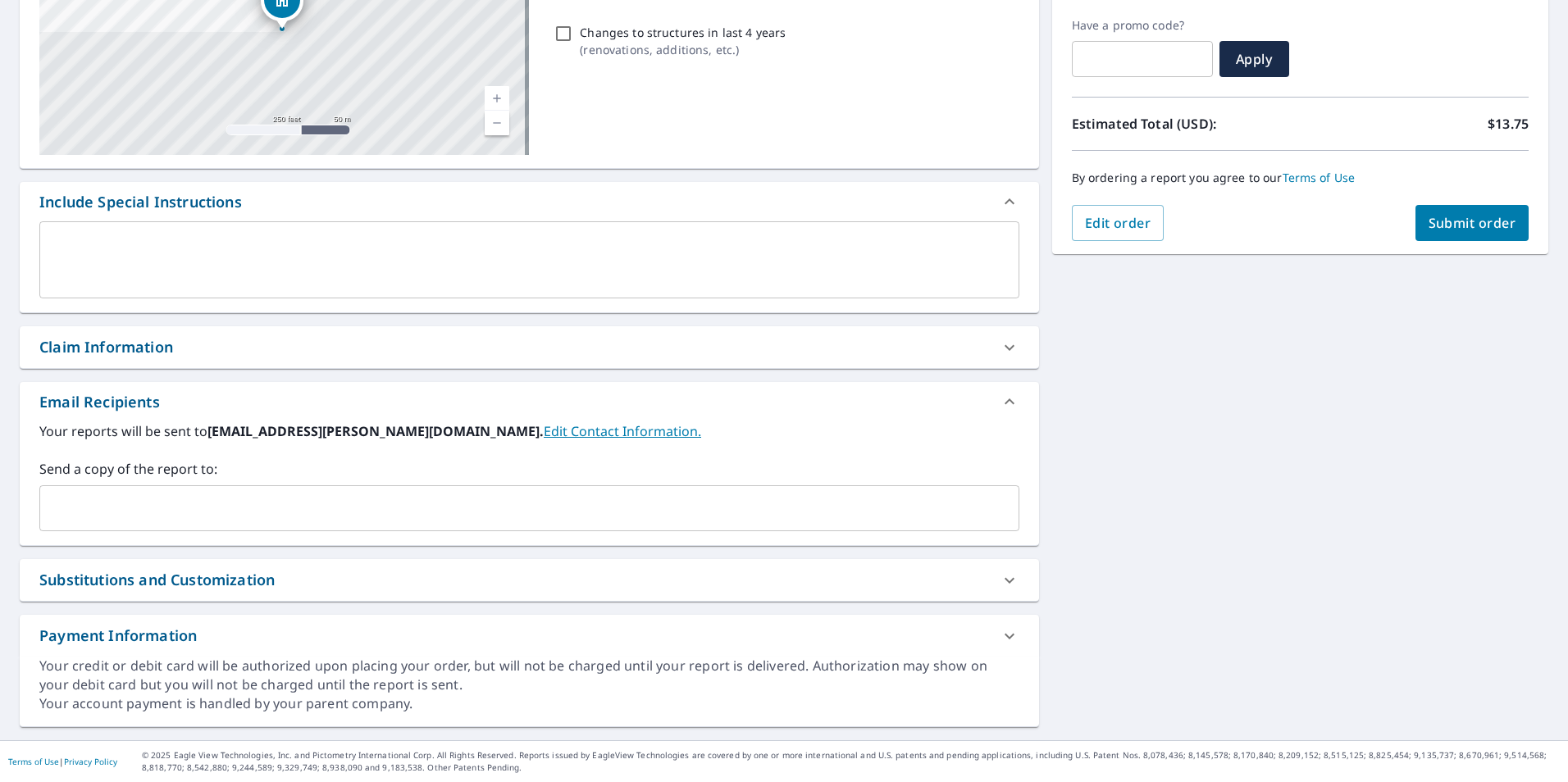
click at [560, 597] on div "Substitutions and Customization" at bounding box center [529, 580] width 1019 height 42
checkbox input "true"
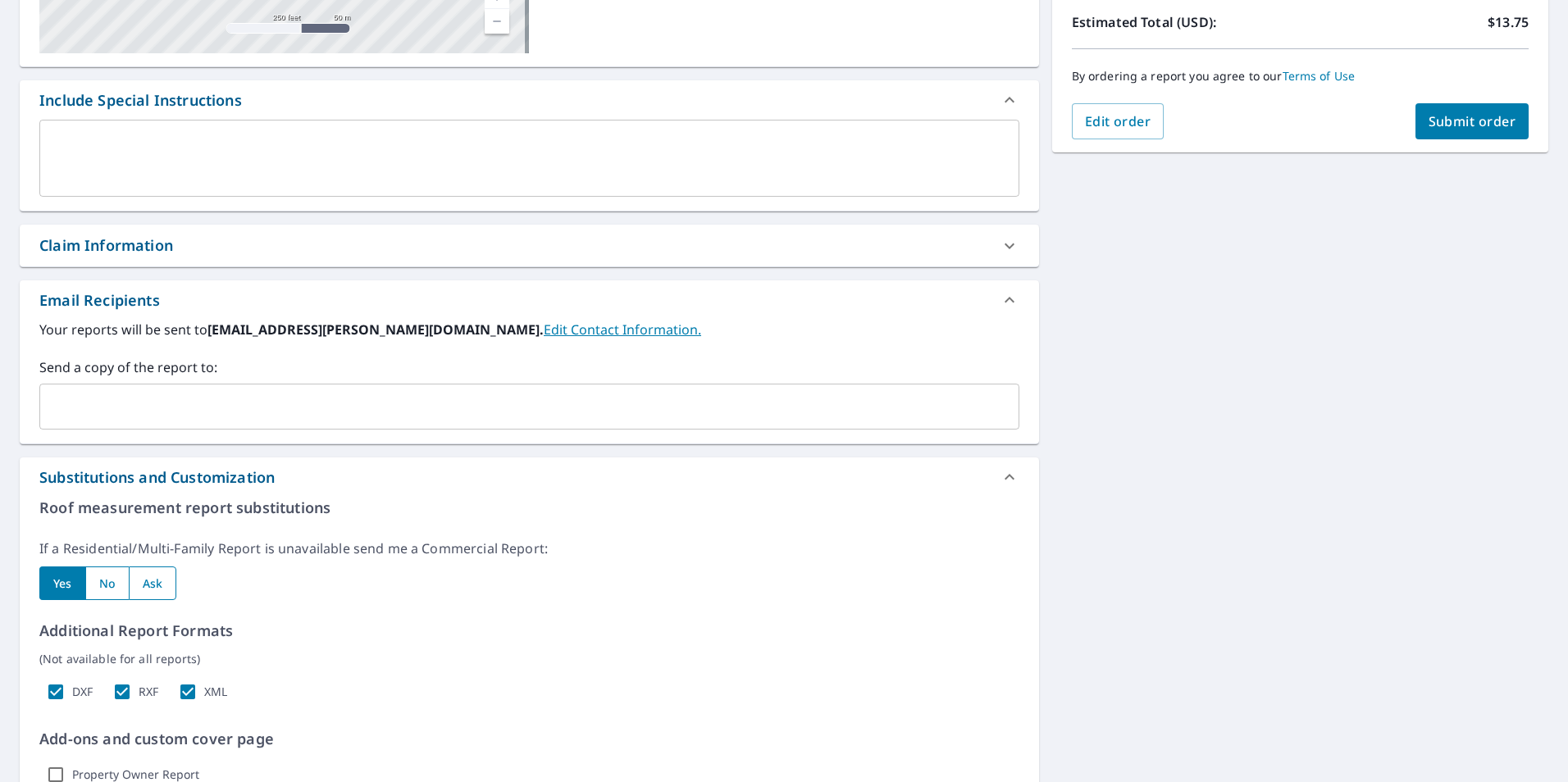
scroll to position [433, 0]
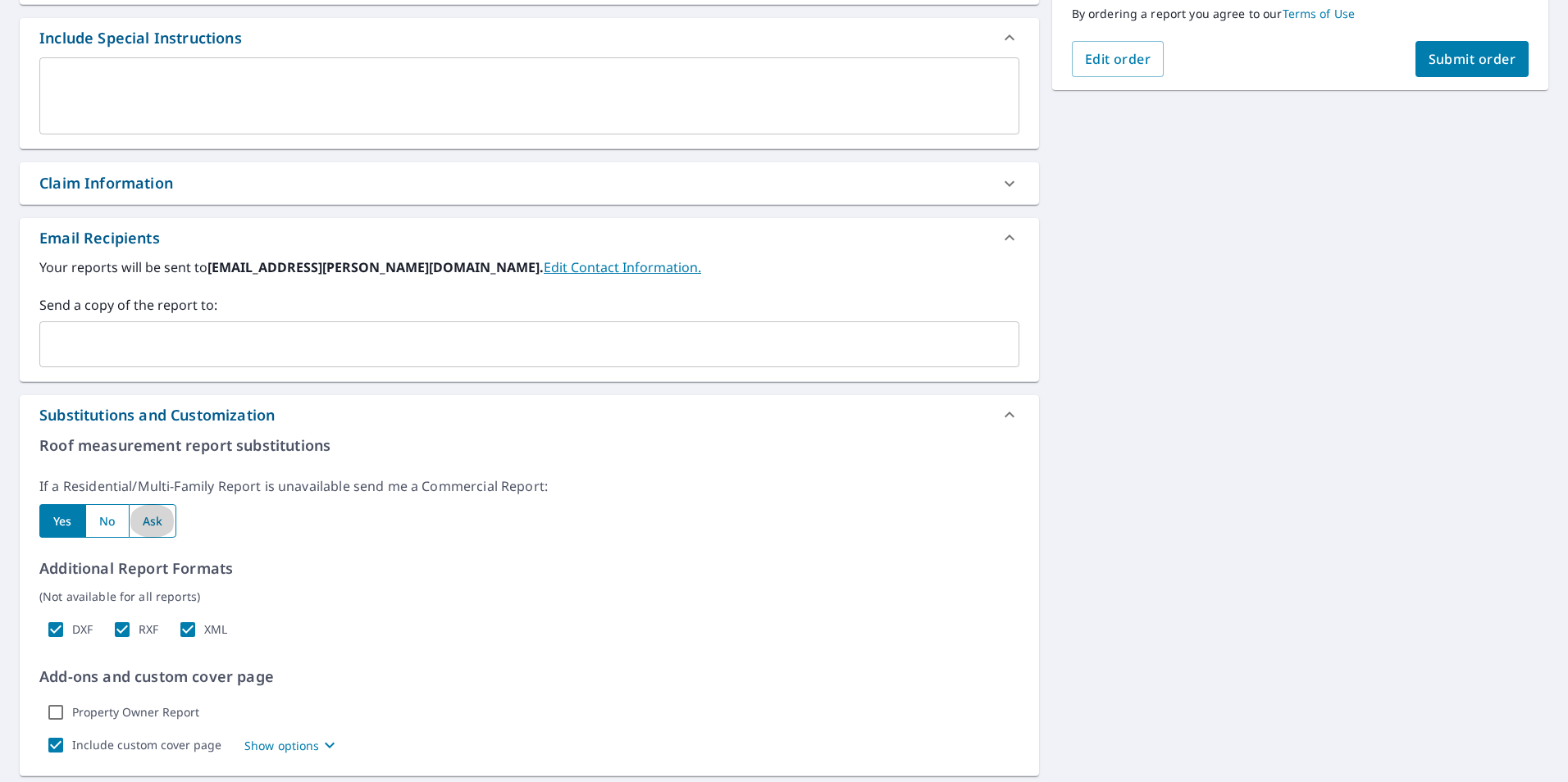
click at [141, 514] on input "radio" at bounding box center [153, 520] width 48 height 34
radio input "true"
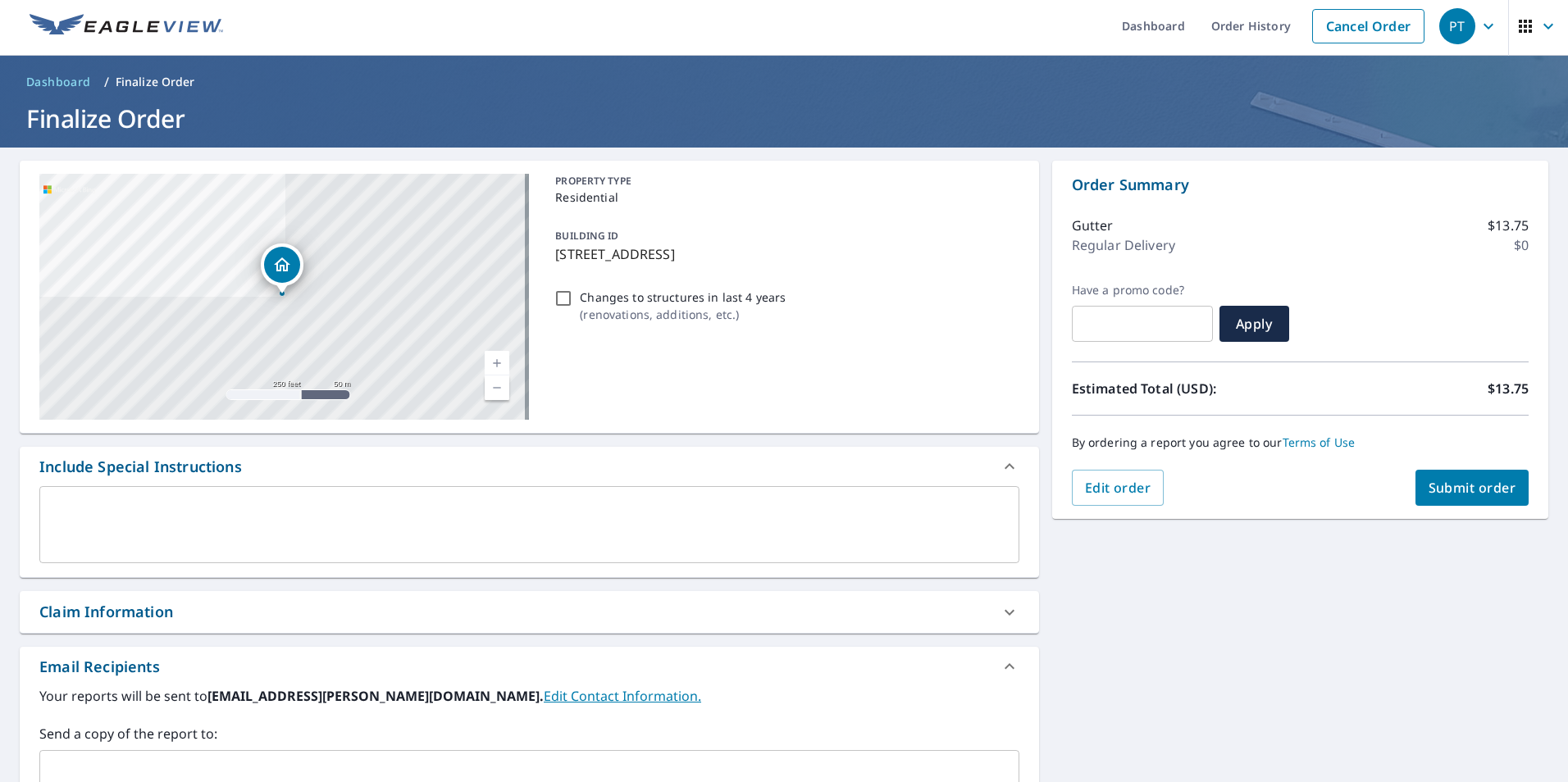
scroll to position [0, 0]
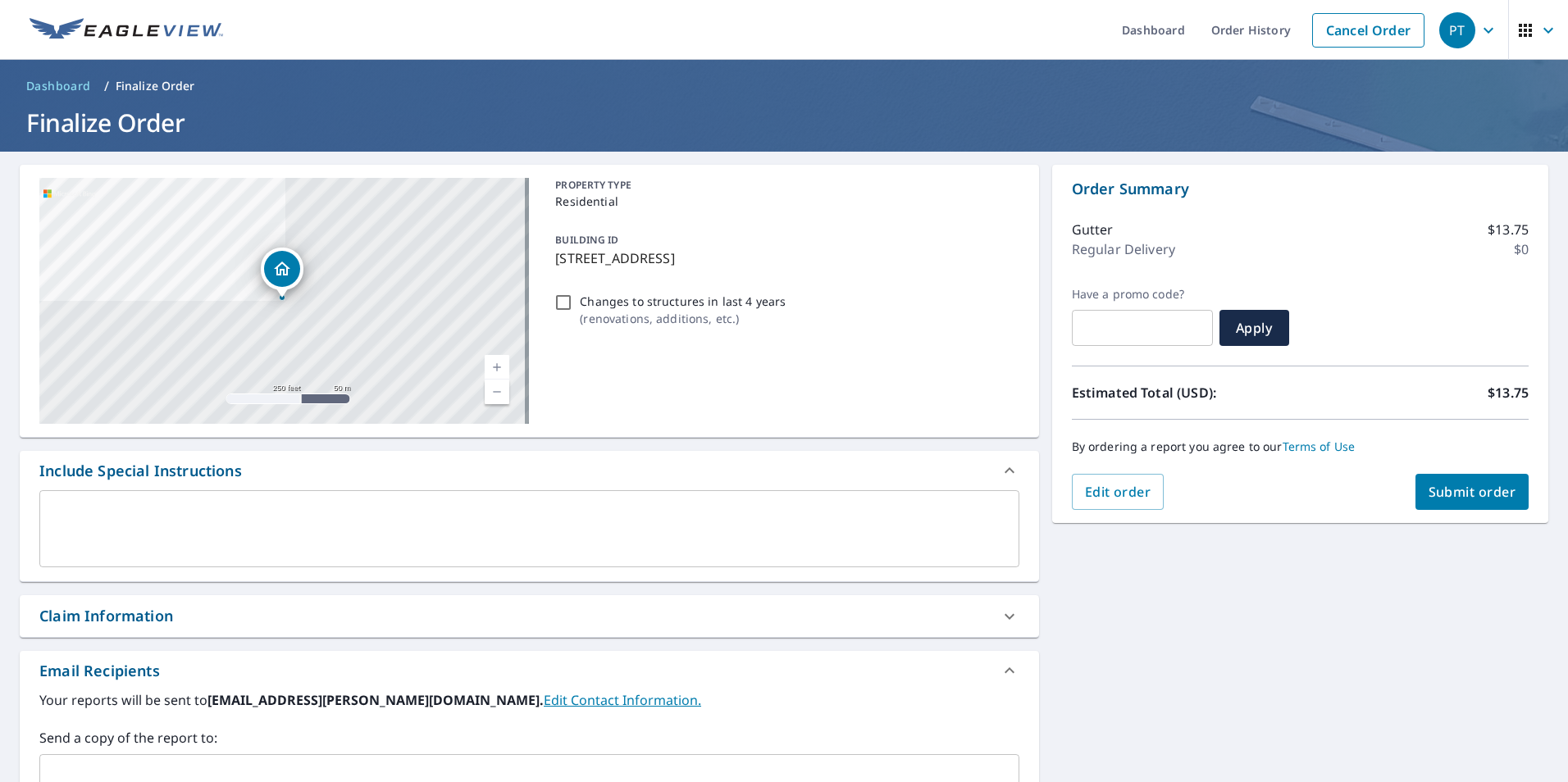
click at [1441, 520] on div "Order Summary Gutter $13.75 Regular Delivery $0 Have a promo code? ​ Apply Esti…" at bounding box center [1299, 343] width 496 height 358
click at [1442, 499] on span "Submit order" at bounding box center [1472, 491] width 88 height 18
checkbox input "true"
